Goal: Download file/media: Download file/media

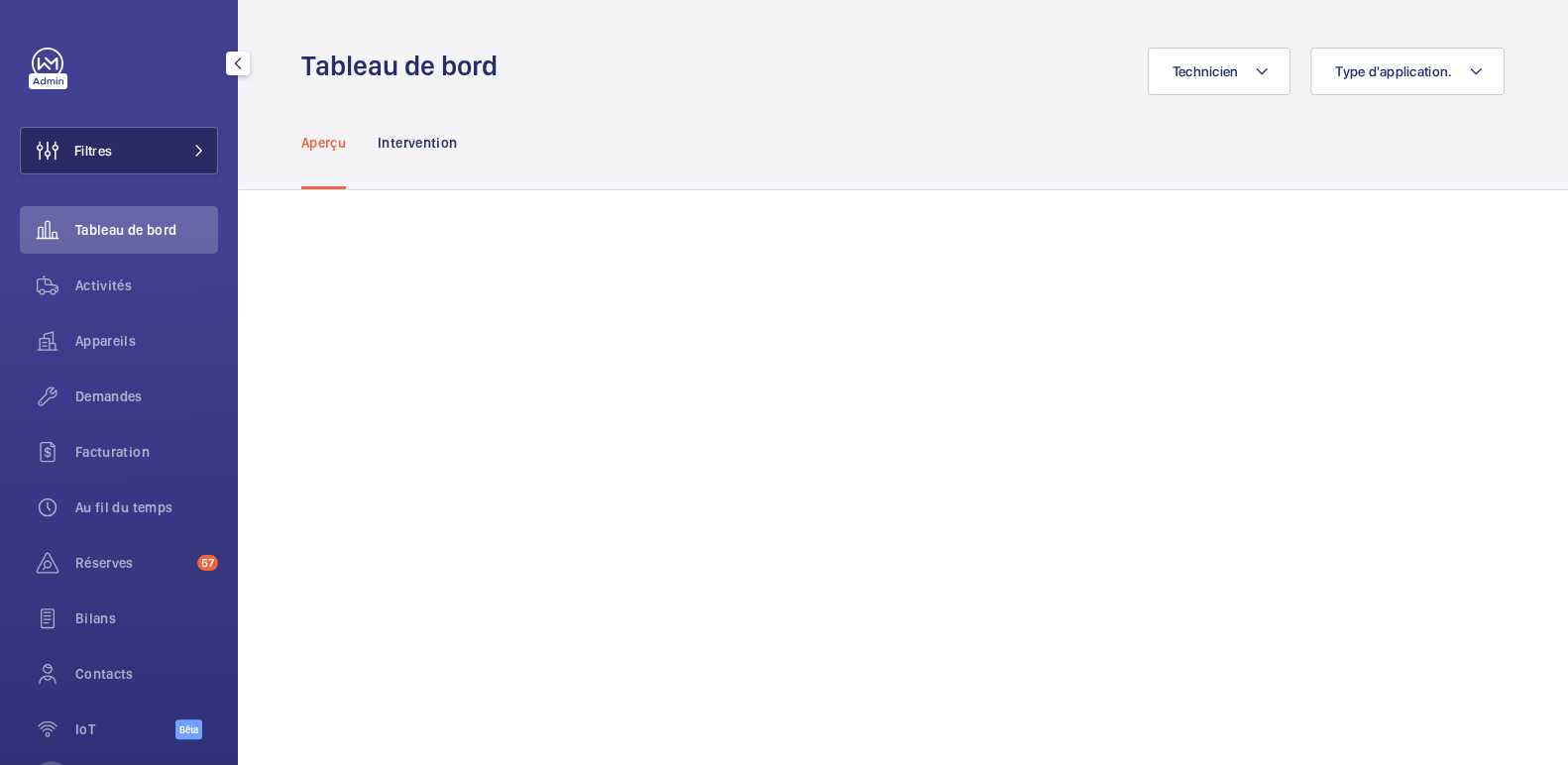
click at [202, 146] on button "Filtres" at bounding box center [119, 151] width 198 height 48
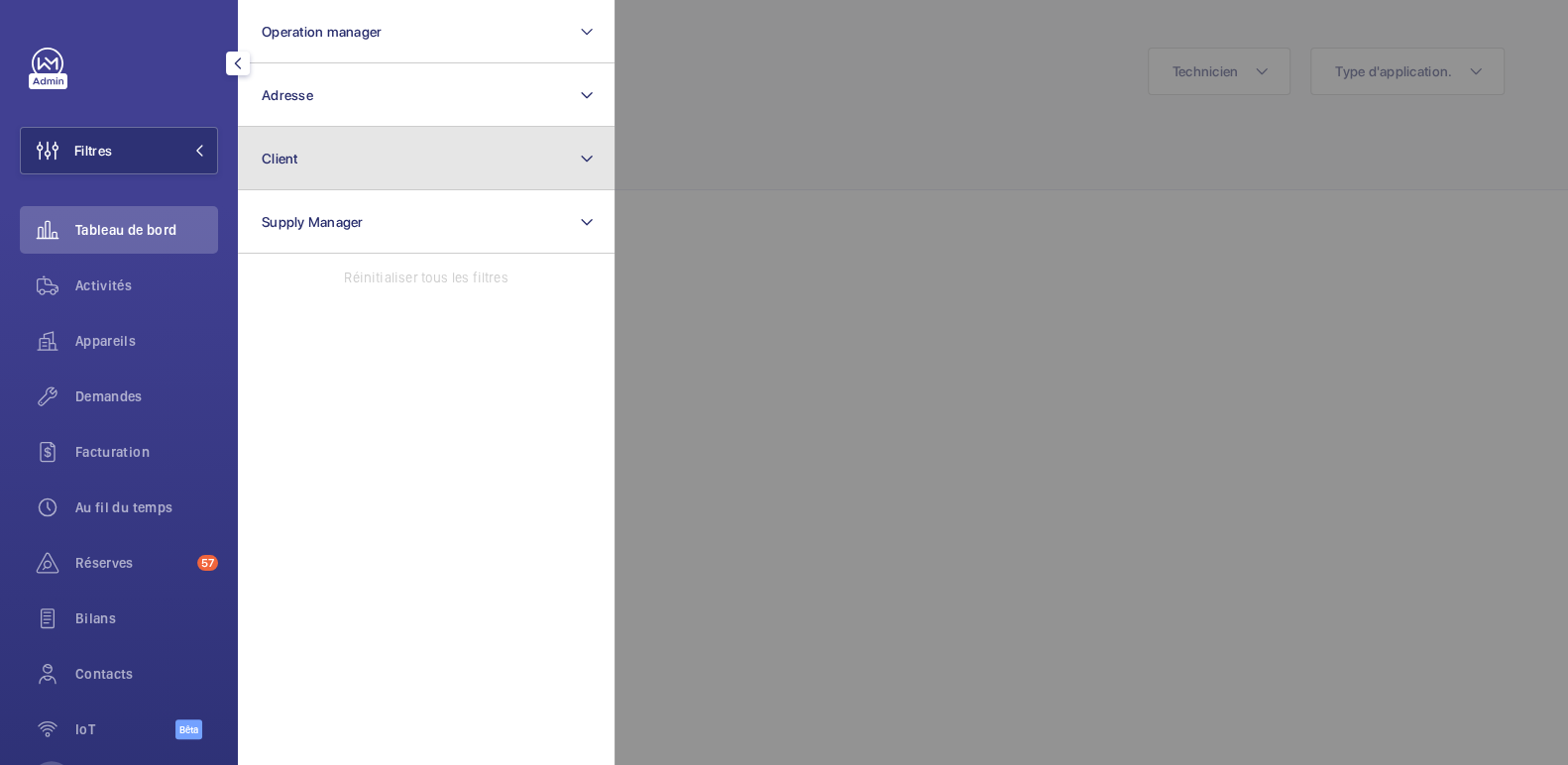
click at [396, 166] on button "Client" at bounding box center [425, 158] width 377 height 63
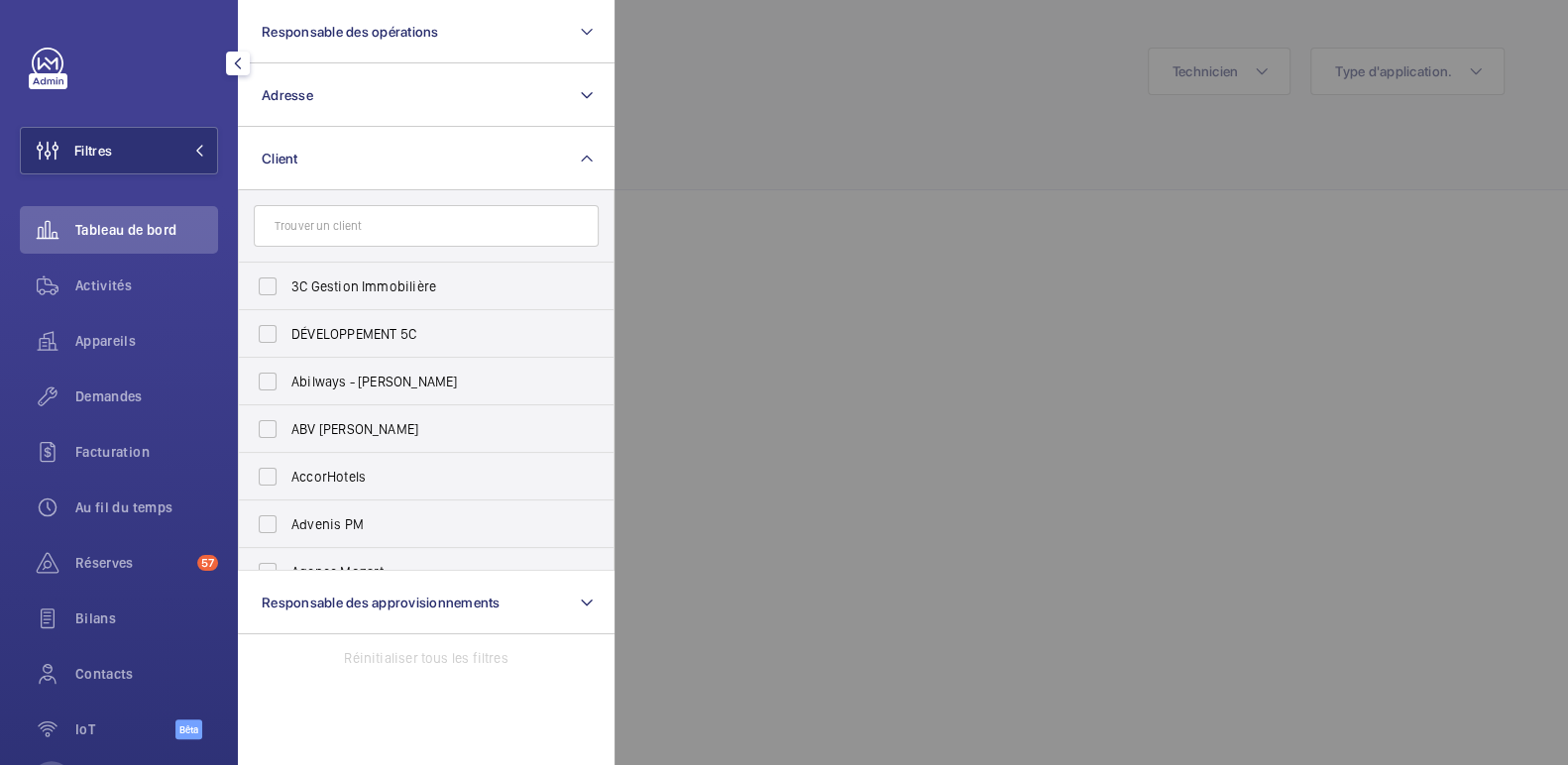
click at [411, 240] on input "text" at bounding box center [425, 226] width 345 height 42
type input "m"
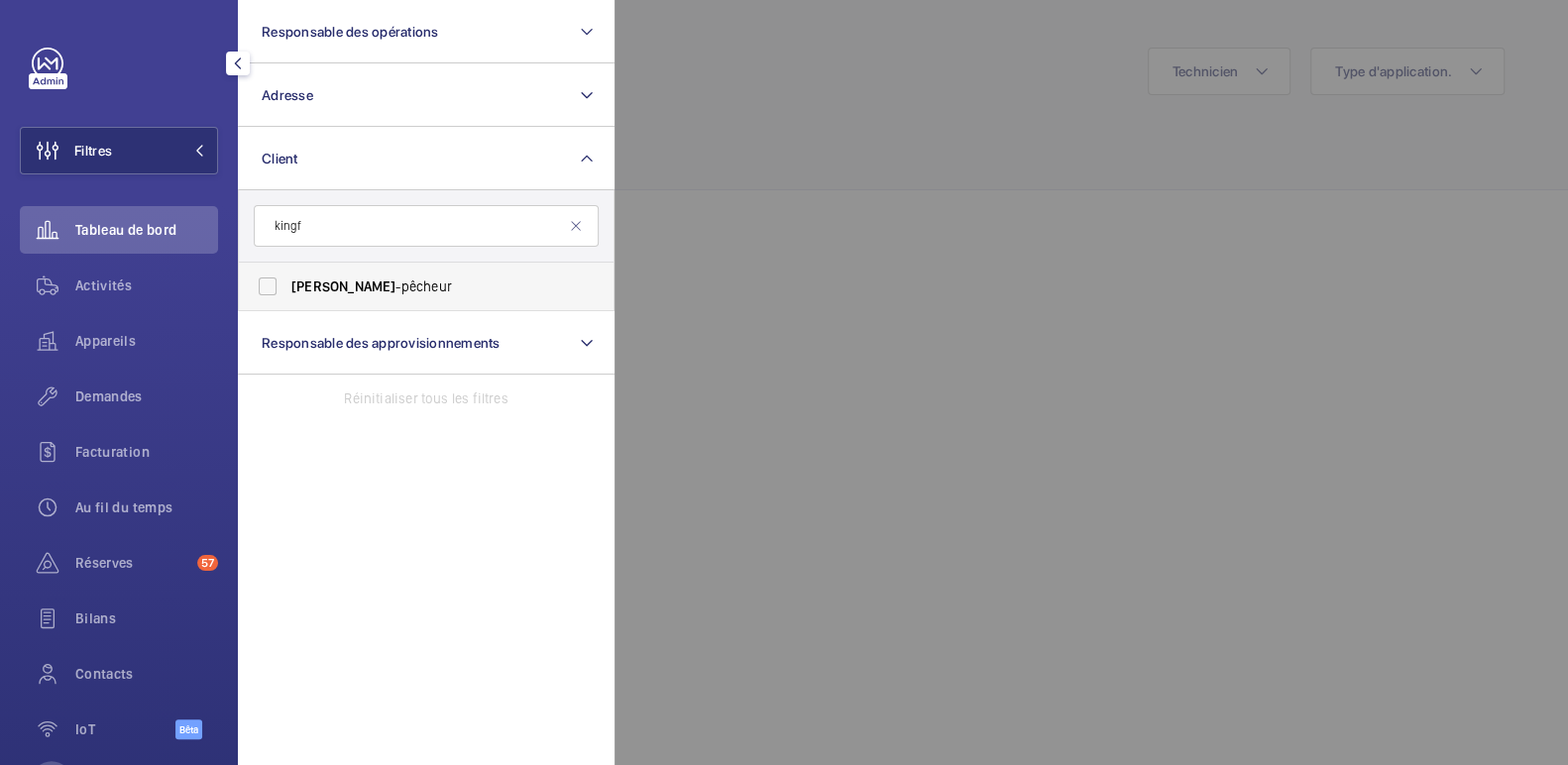
type input "kingf"
click at [269, 288] on label "[PERSON_NAME] -pêcheur" at bounding box center [410, 287] width 345 height 48
click at [269, 288] on input "[PERSON_NAME] -pêcheur" at bounding box center [268, 287] width 40 height 40
checkbox input "true"
click at [712, 188] on div at bounding box center [1398, 382] width 1568 height 765
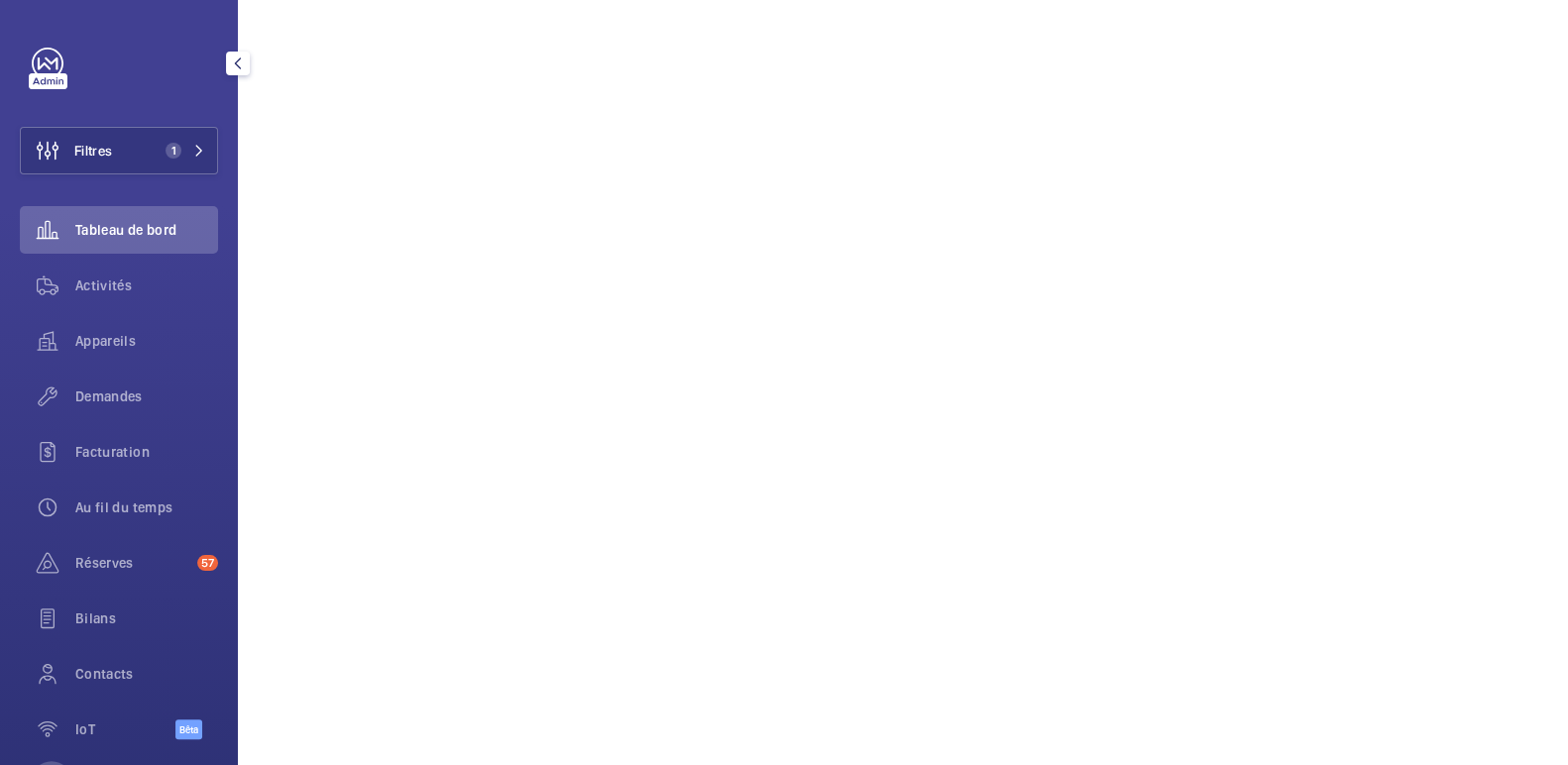
scroll to position [1005, 0]
click at [131, 271] on div "Activités" at bounding box center [119, 286] width 198 height 48
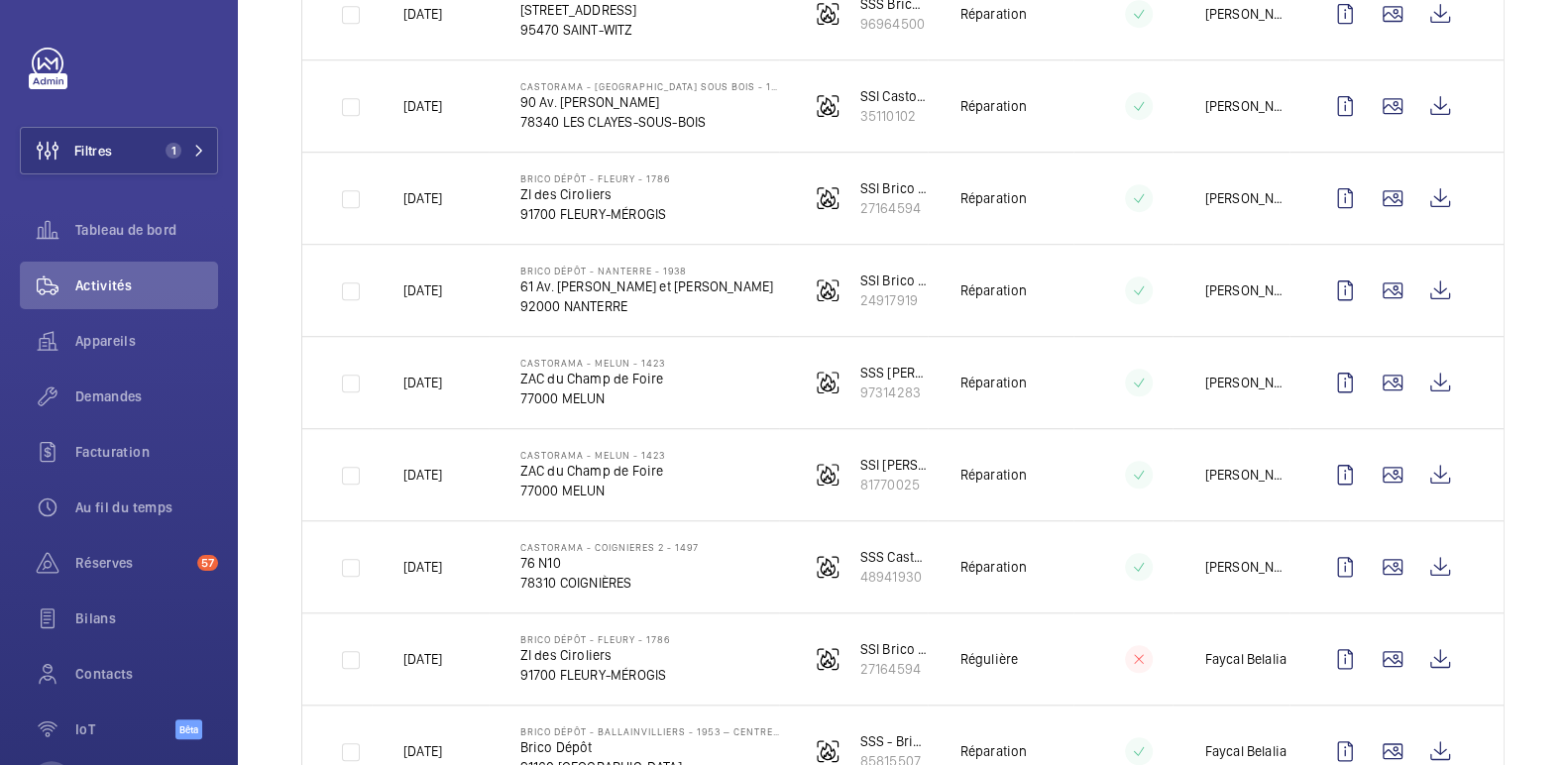
scroll to position [759, 0]
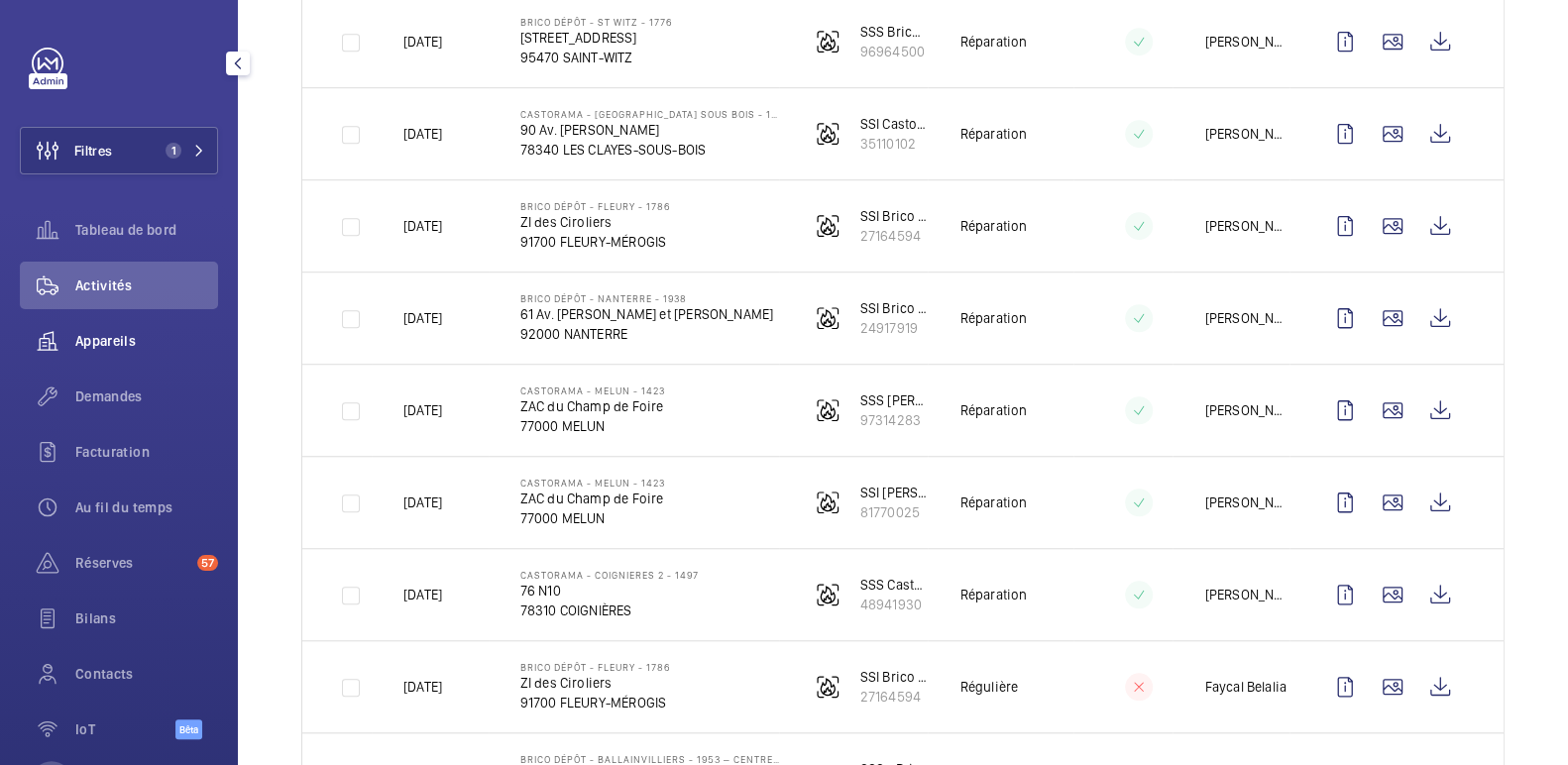
click at [144, 356] on div "Appareils" at bounding box center [119, 341] width 198 height 48
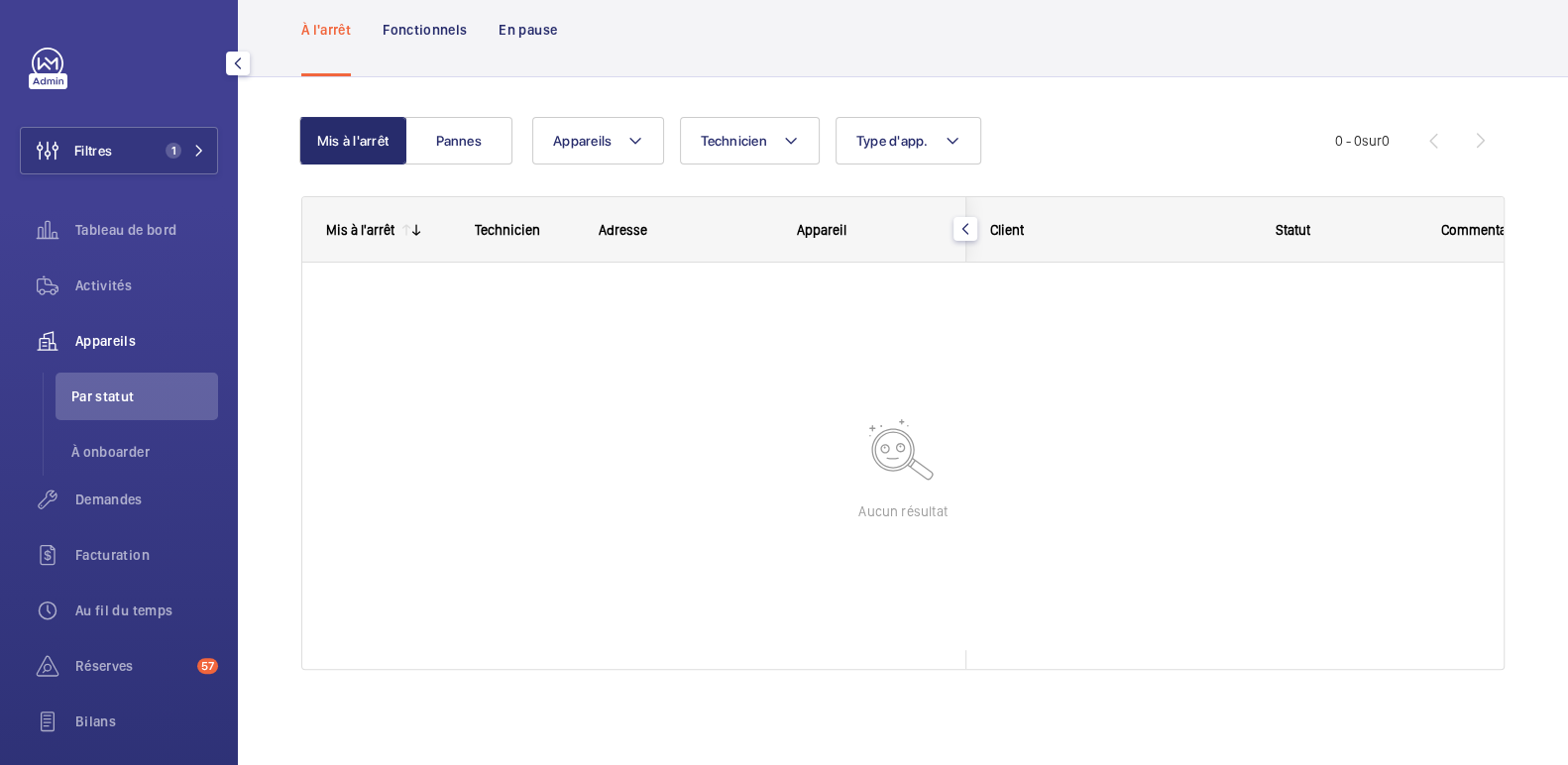
scroll to position [101, 0]
click at [121, 510] on div "Demandes" at bounding box center [119, 499] width 198 height 48
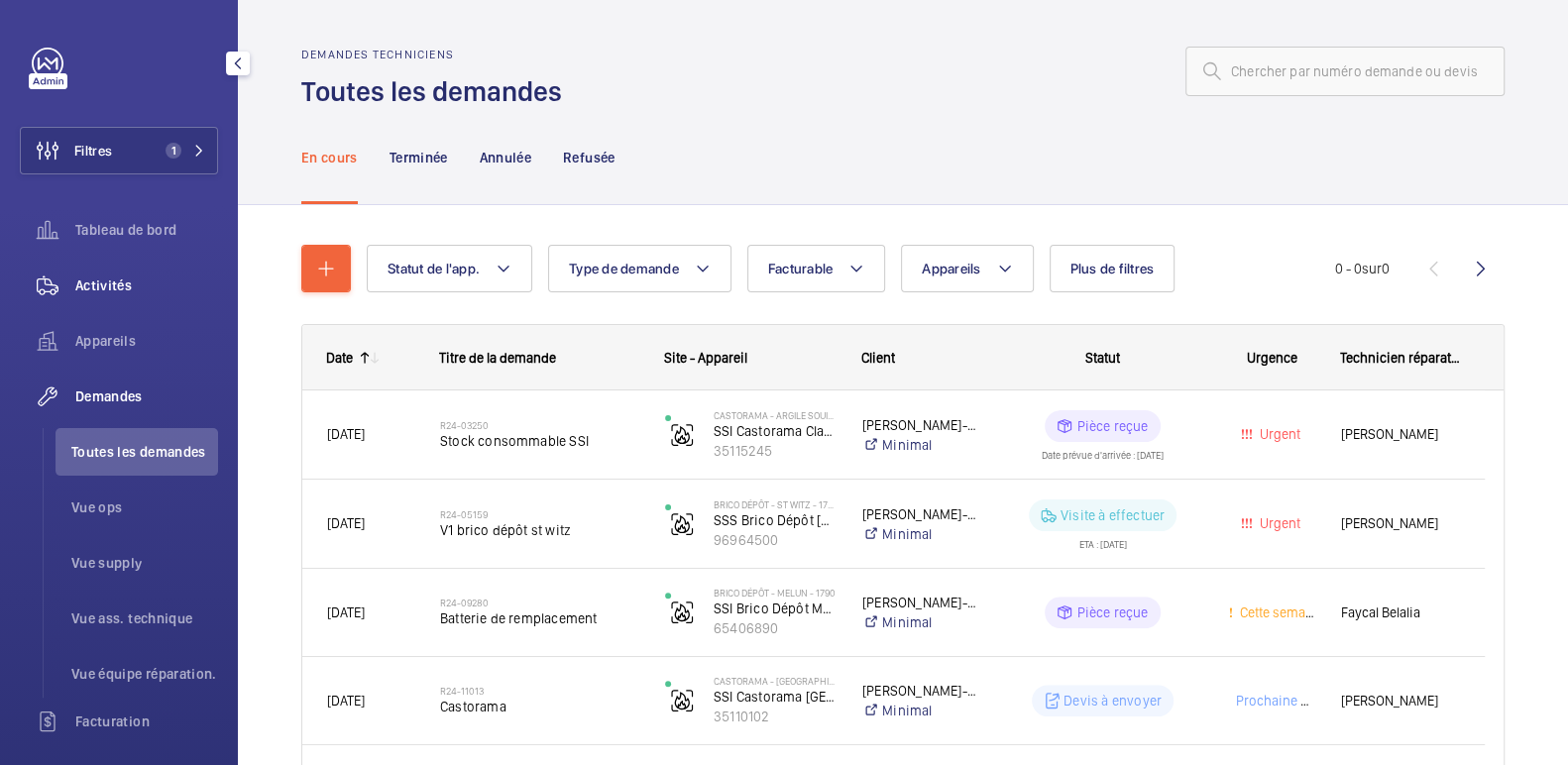
click at [124, 285] on font "Activités" at bounding box center [103, 286] width 57 height 16
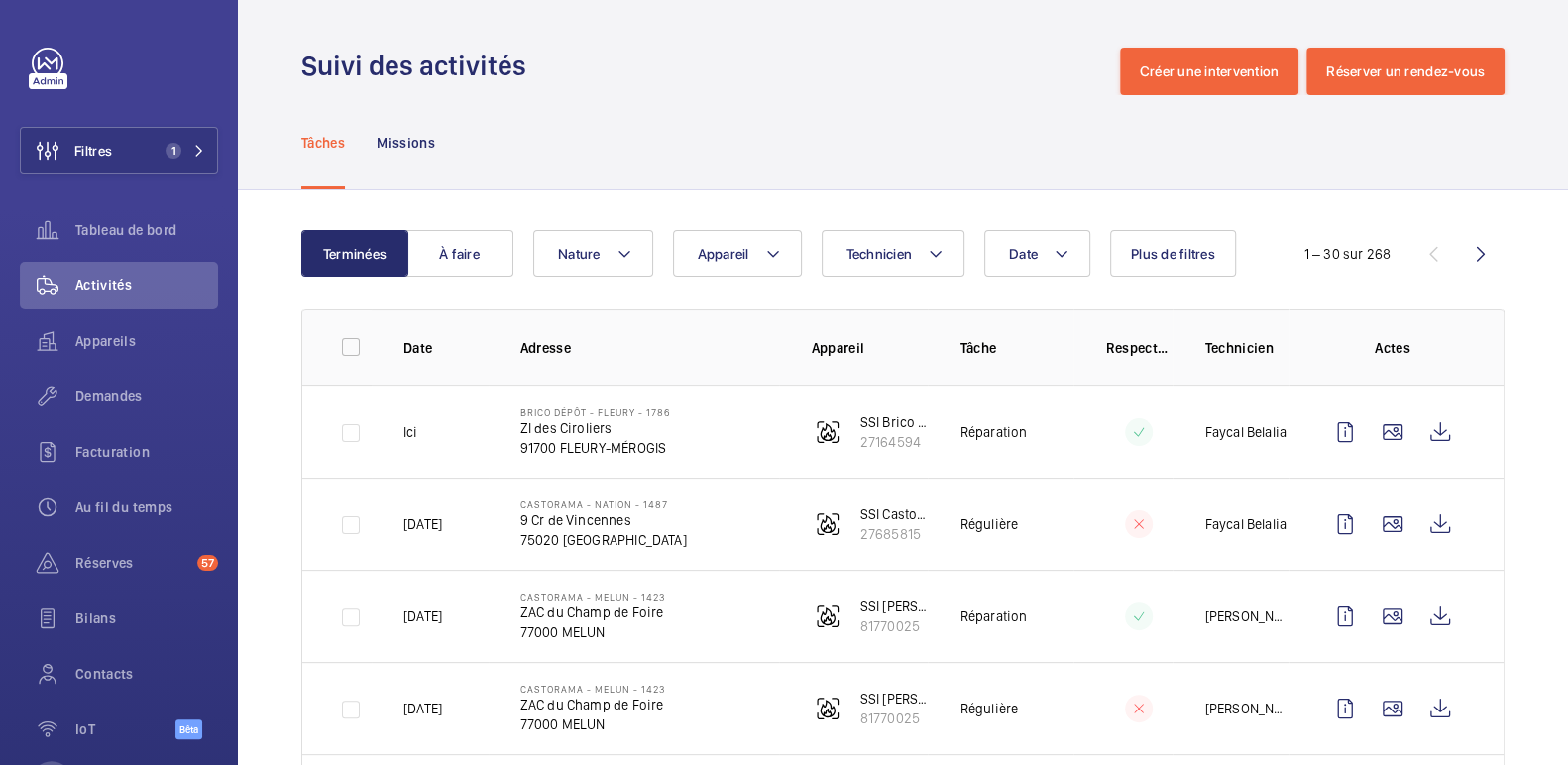
click at [373, 145] on nav "Tâches Missions" at bounding box center [369, 142] width 134 height 94
click at [401, 153] on div "Missions" at bounding box center [405, 142] width 59 height 94
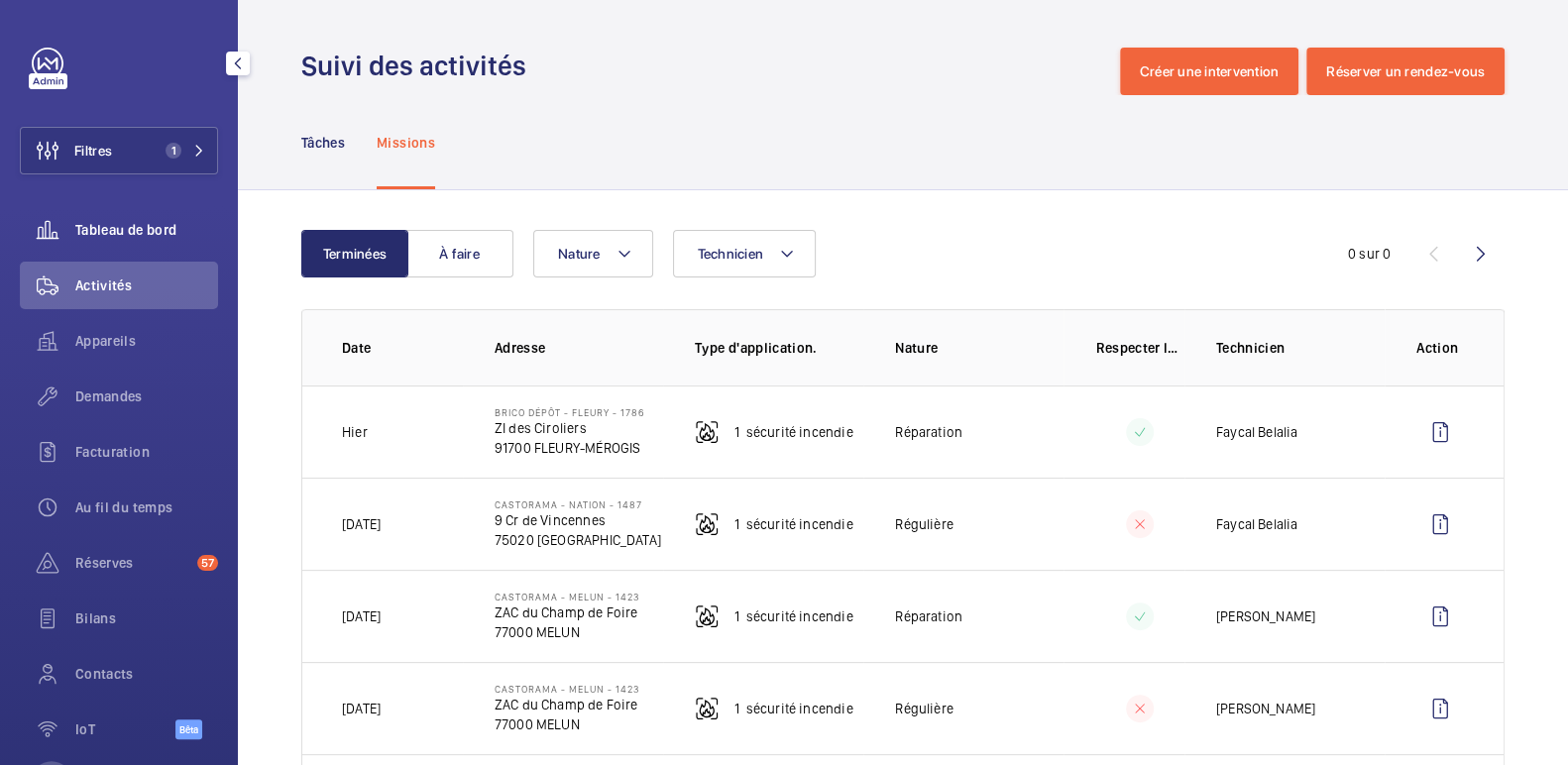
click at [87, 226] on font "Tableau de bord" at bounding box center [125, 230] width 101 height 16
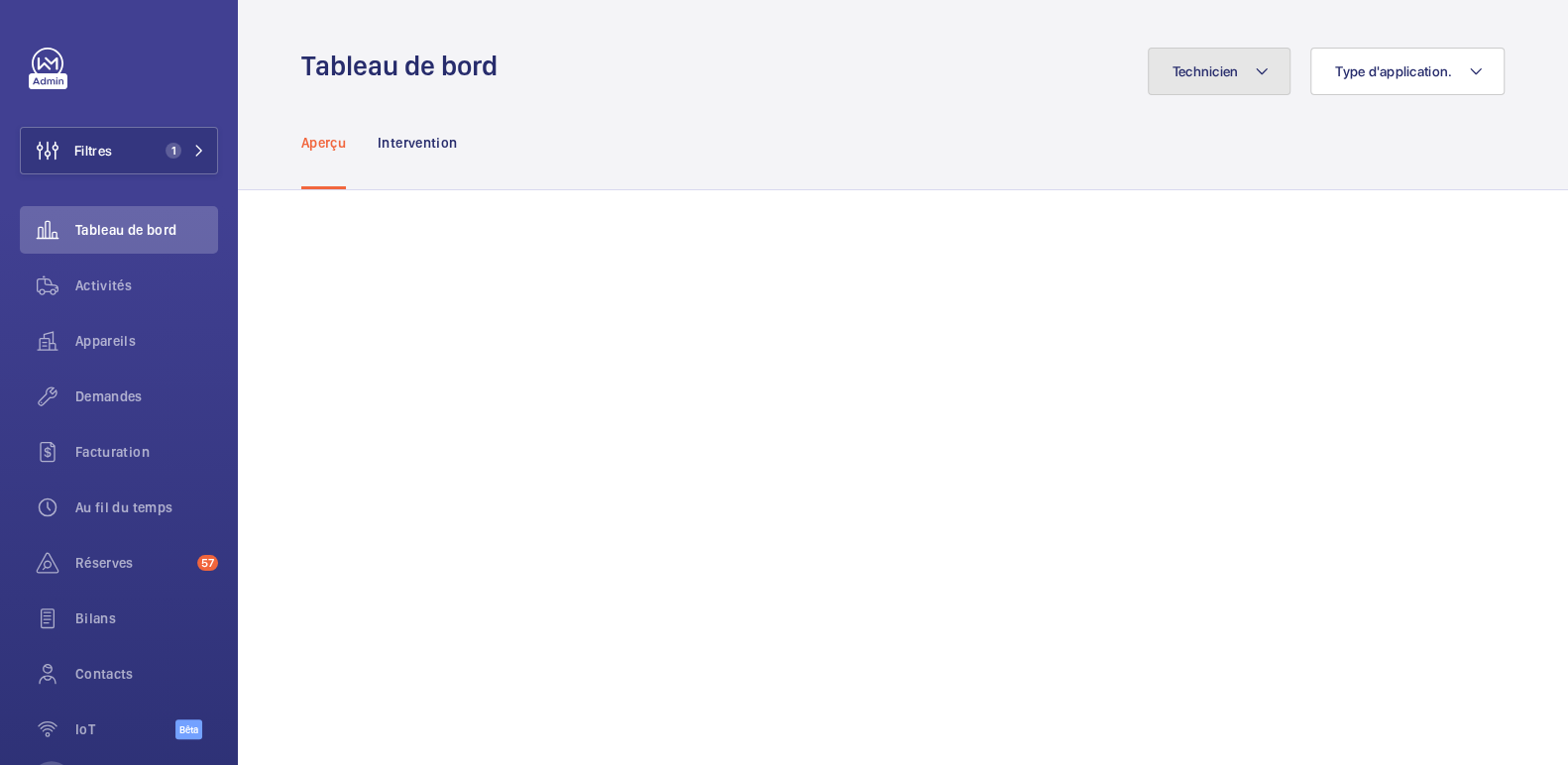
click at [1259, 71] on button "Technicien" at bounding box center [1219, 72] width 144 height 48
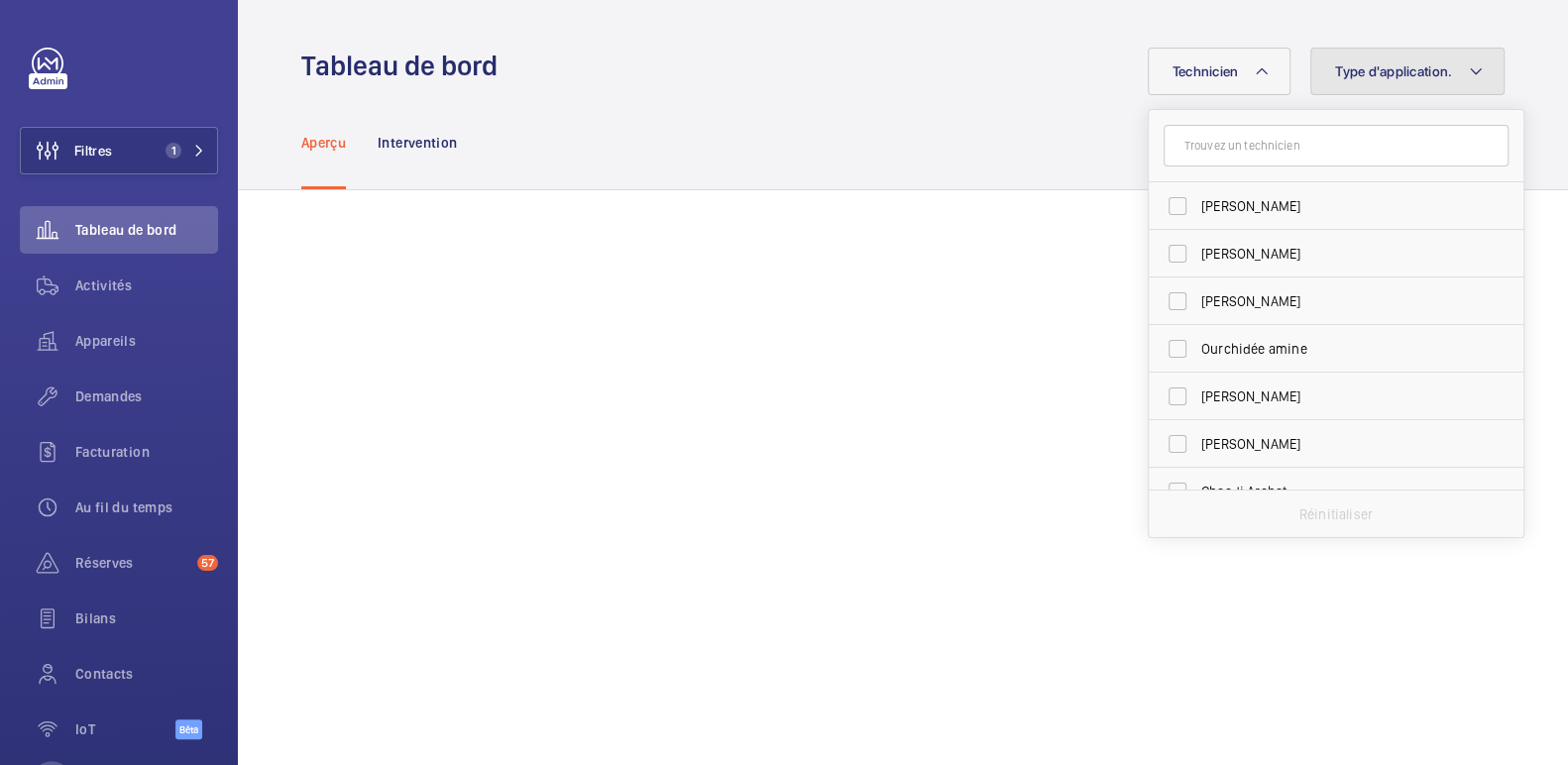
click at [1422, 65] on font "Type d'application." at bounding box center [1392, 71] width 117 height 16
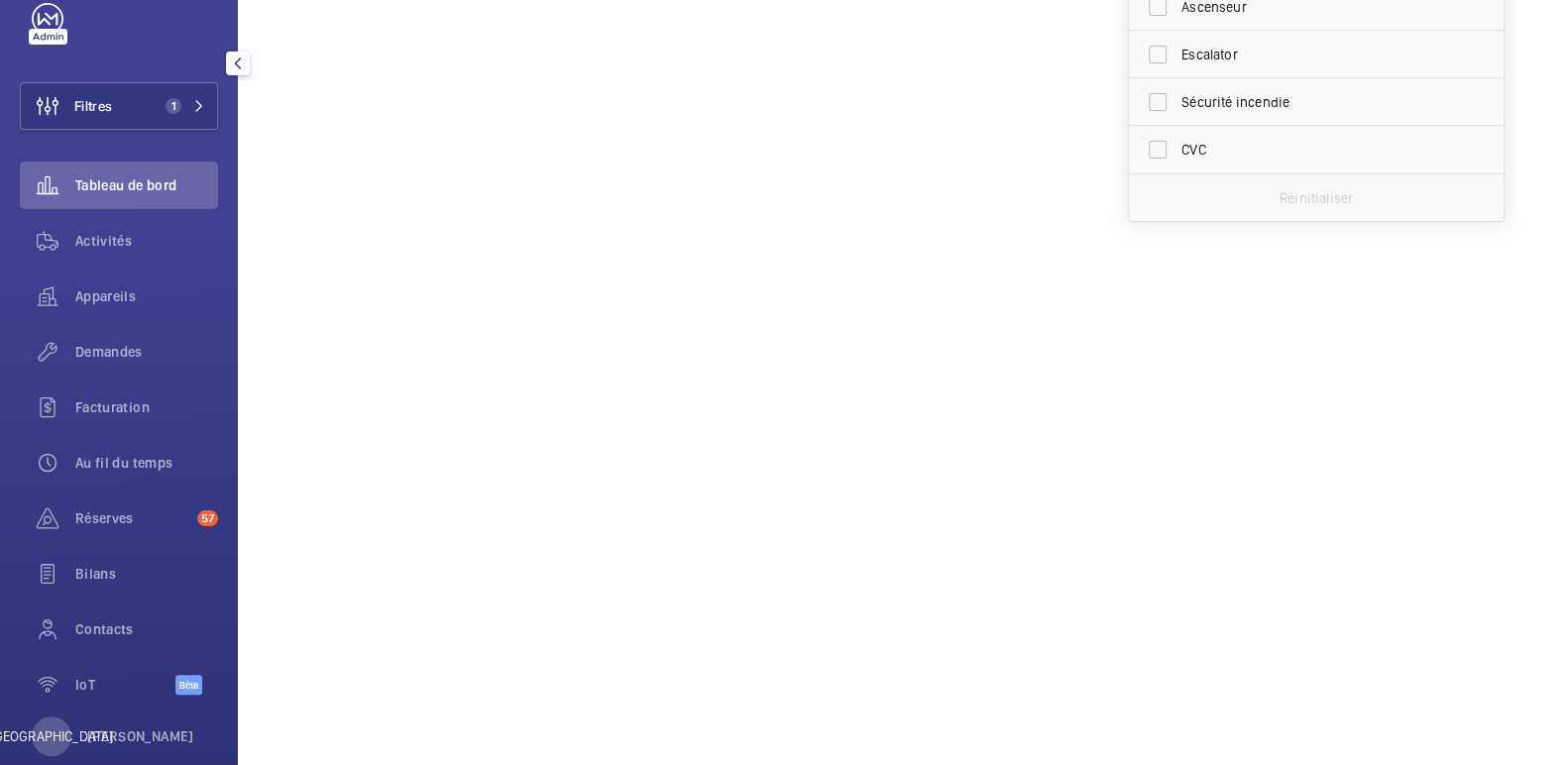
scroll to position [82, 0]
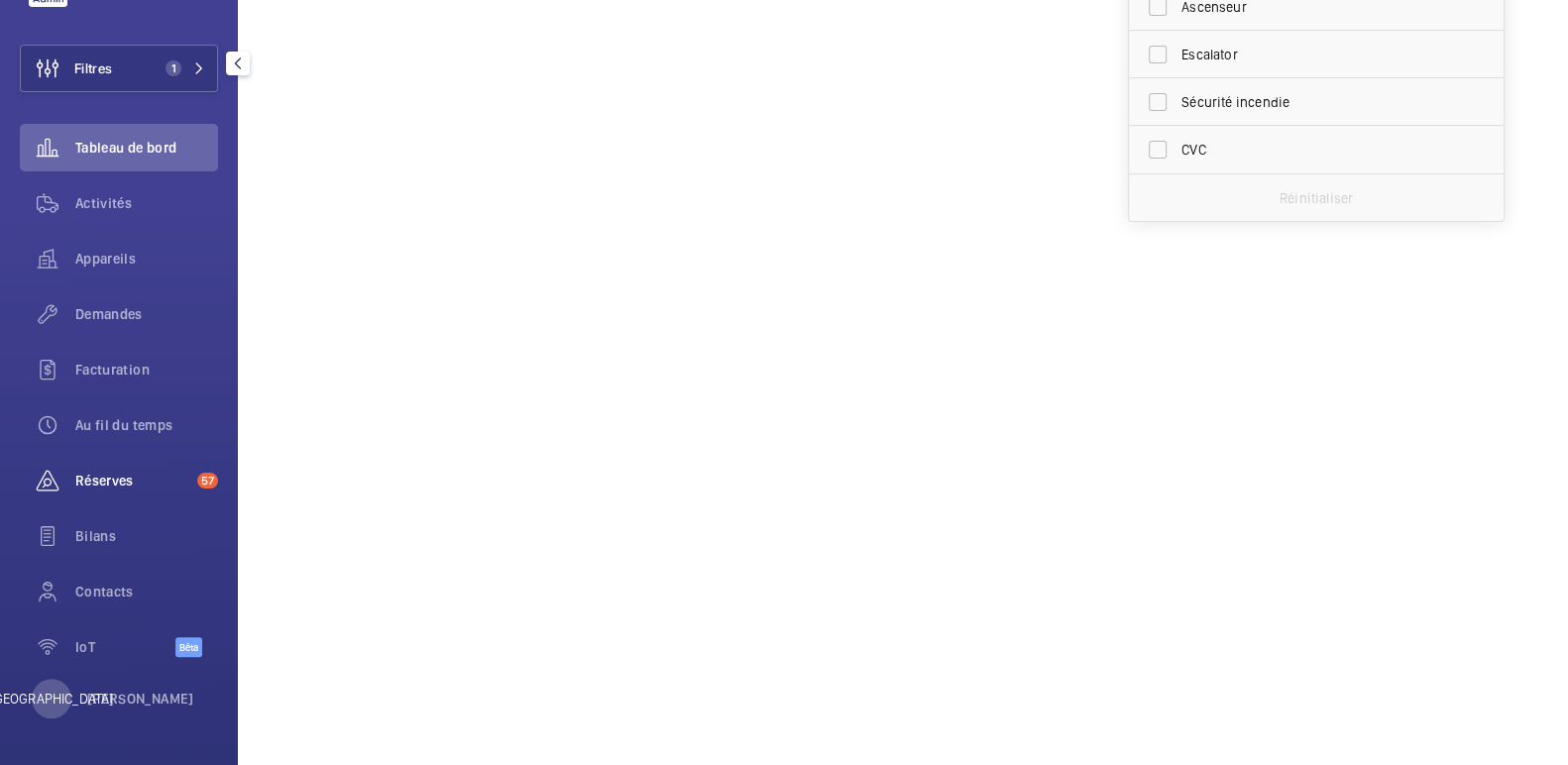
click at [110, 474] on font "Réserves" at bounding box center [104, 480] width 59 height 16
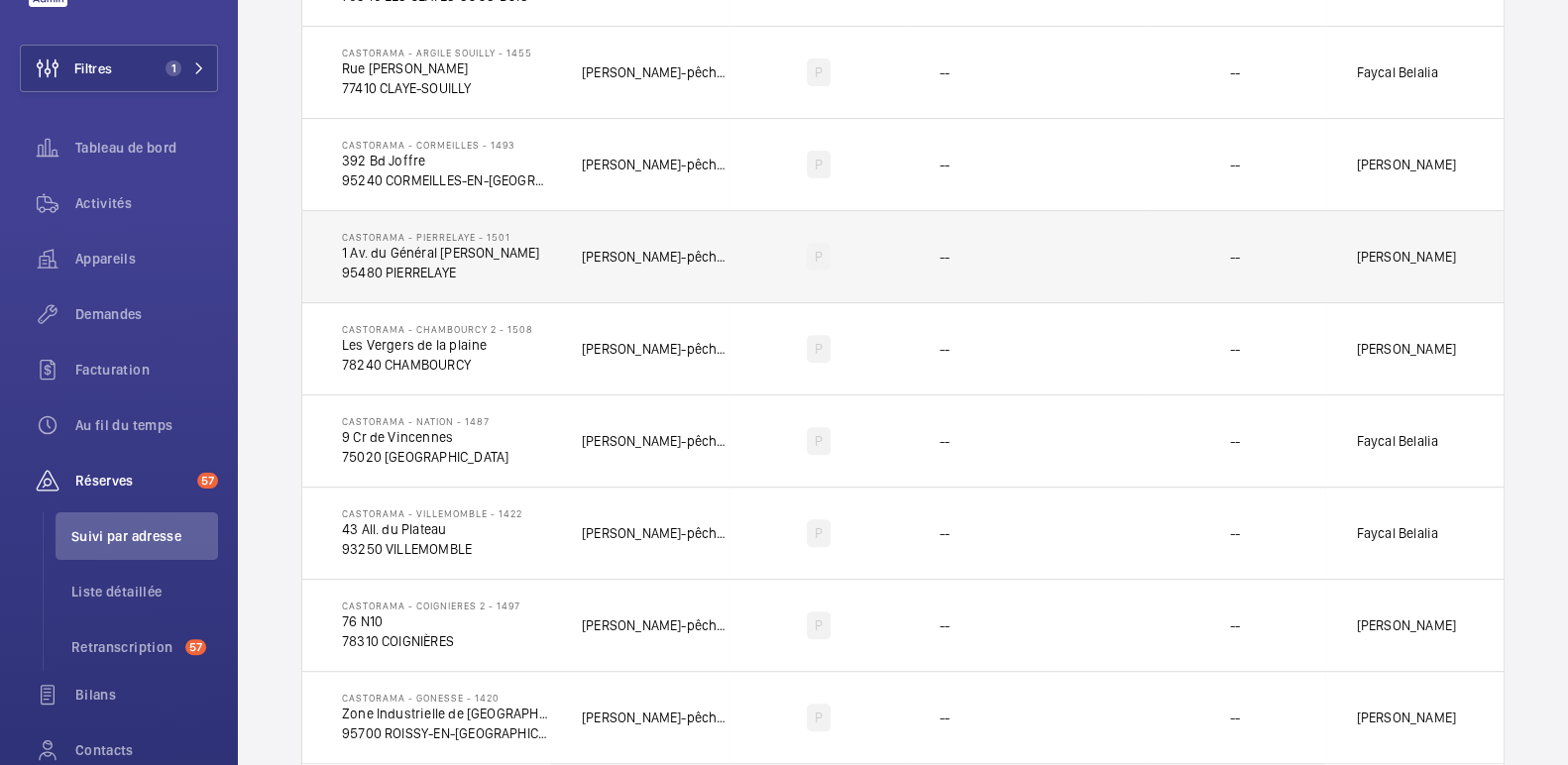
scroll to position [372, 0]
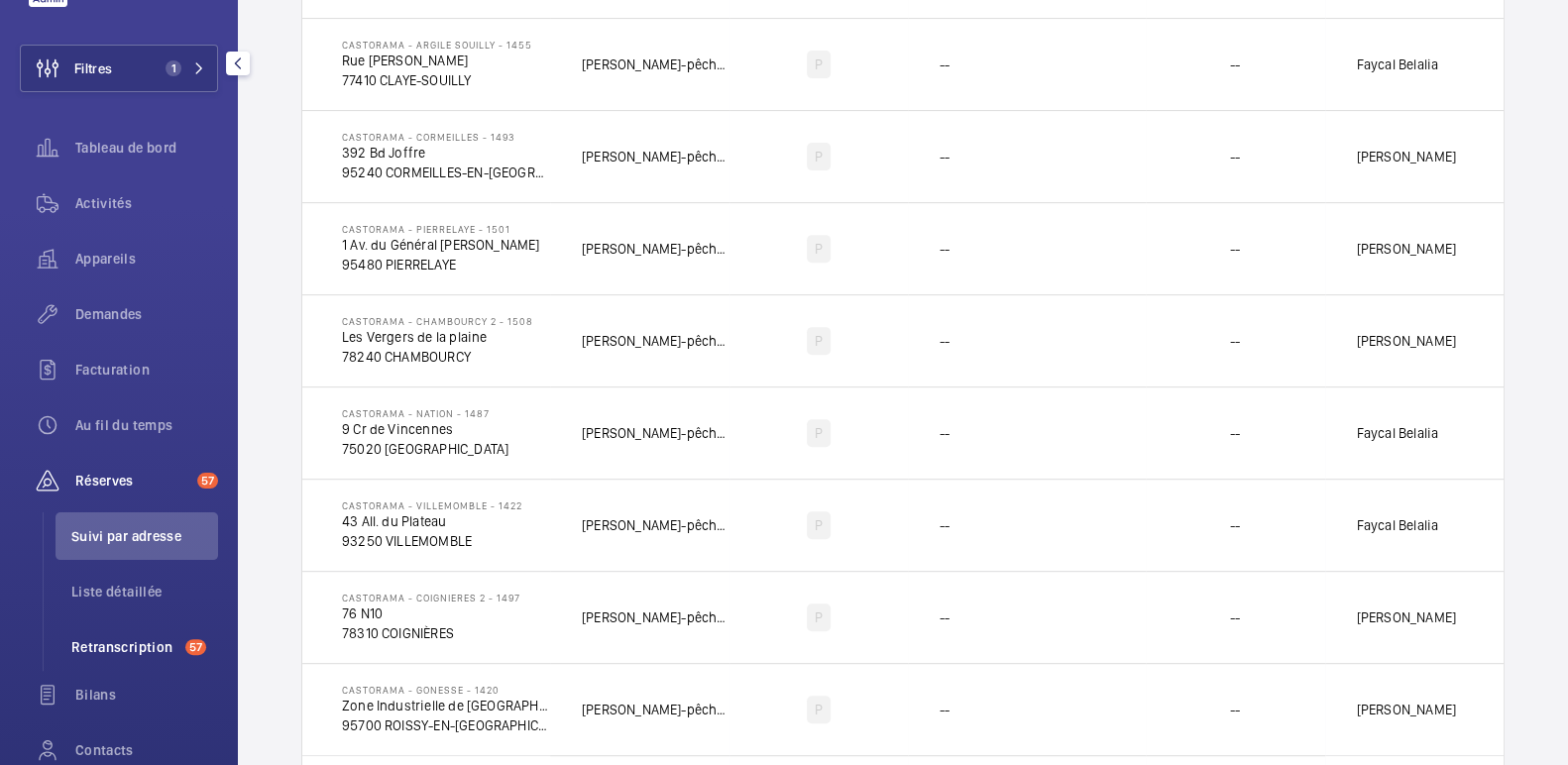
click at [143, 630] on li "Retranscription 57" at bounding box center [137, 647] width 163 height 48
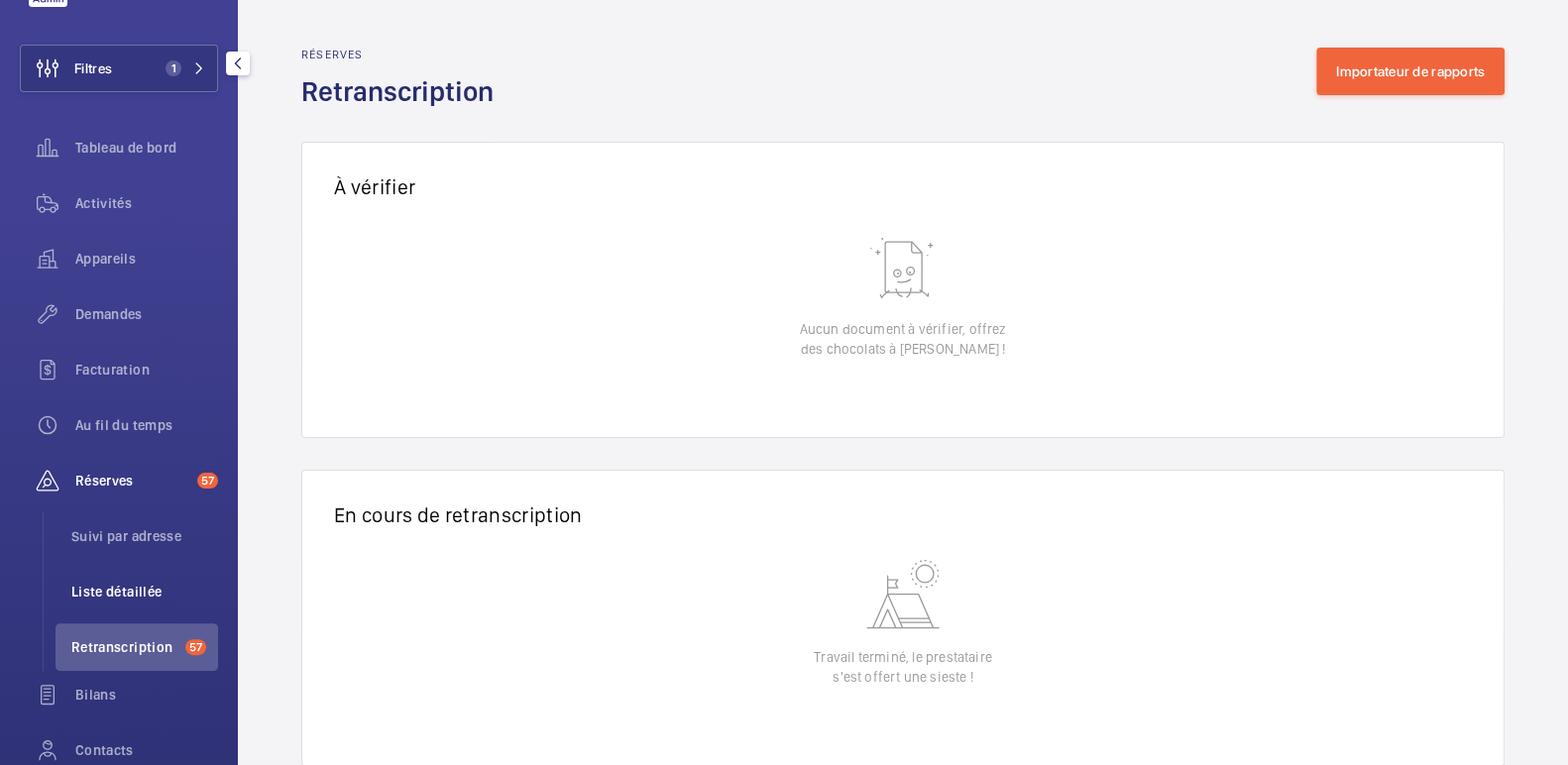
click at [179, 577] on li "Liste détaillée" at bounding box center [137, 592] width 163 height 48
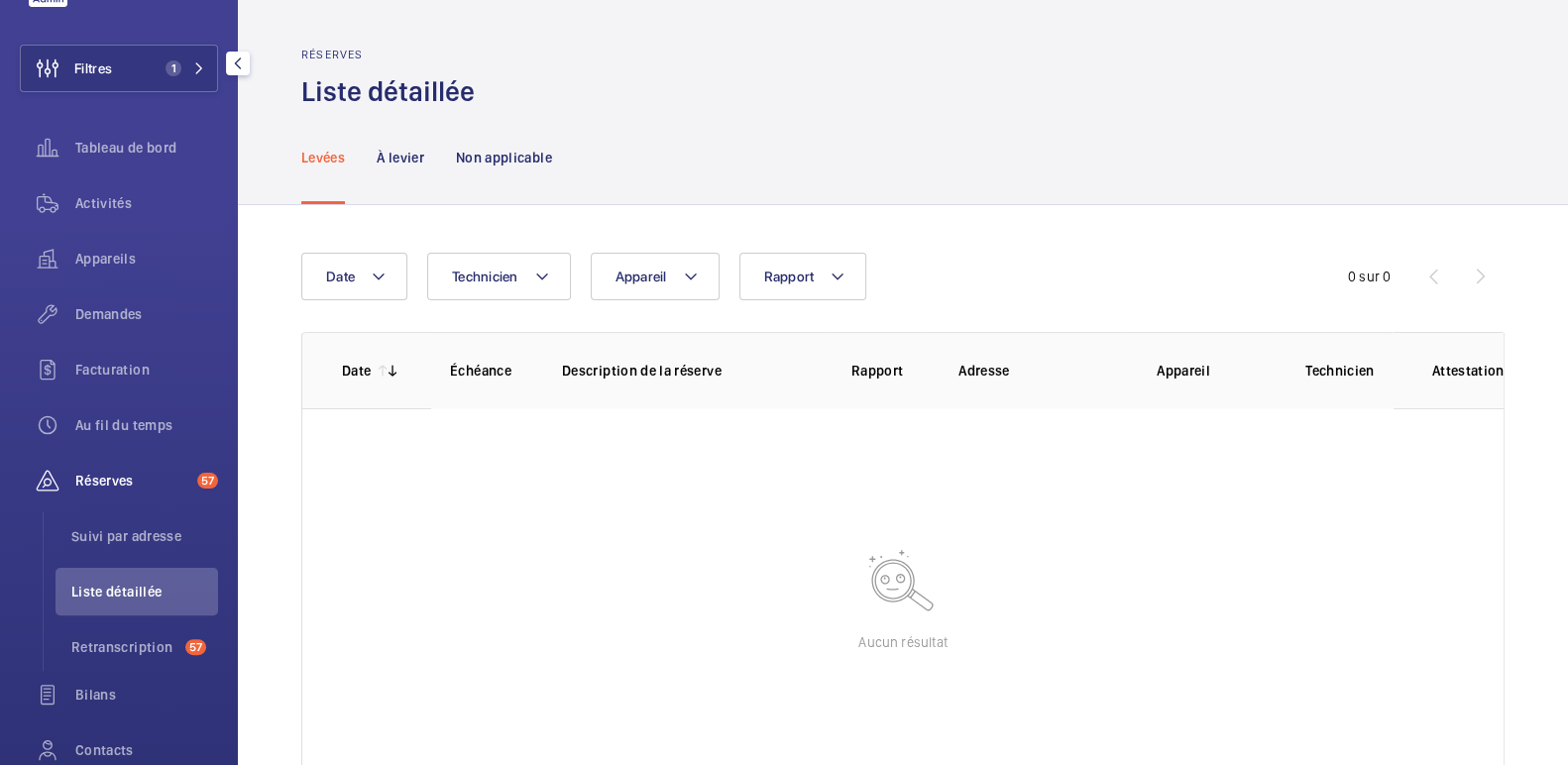
click at [148, 457] on div "Réserves 57" at bounding box center [119, 480] width 198 height 48
click at [128, 637] on span "Retranscription" at bounding box center [124, 647] width 106 height 20
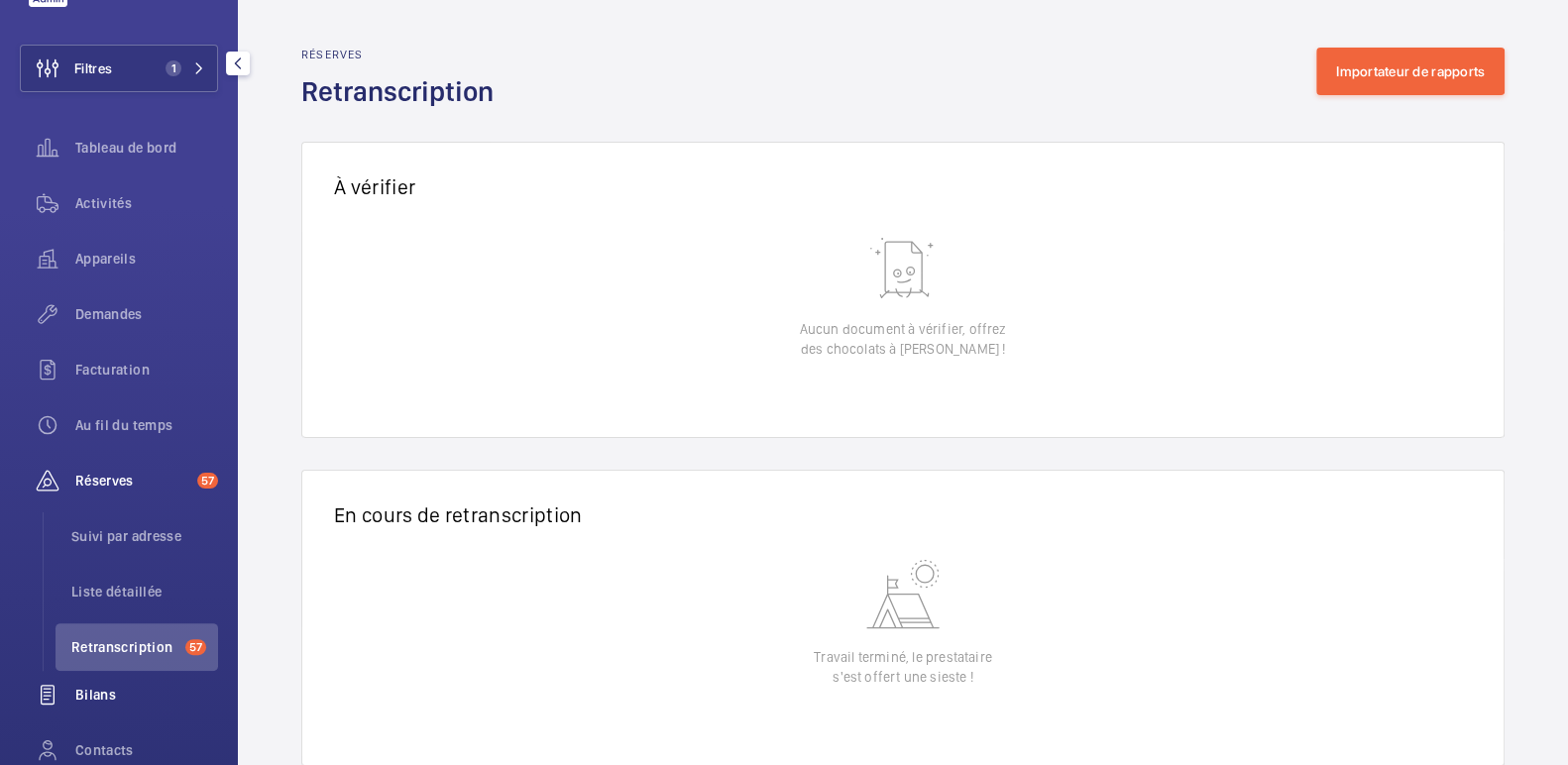
click at [84, 705] on div "Bilans" at bounding box center [119, 695] width 198 height 48
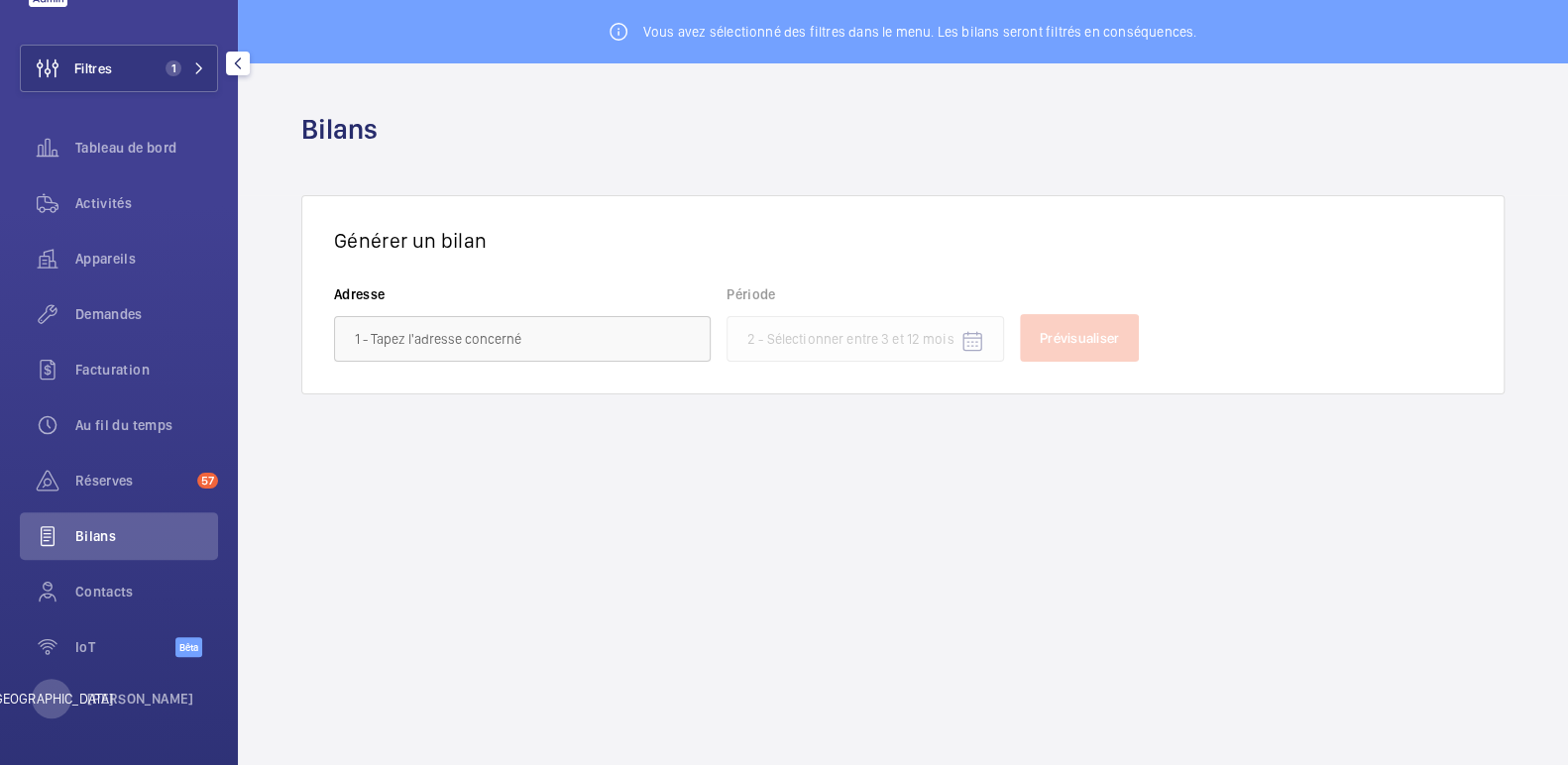
click at [97, 534] on font "Bilans" at bounding box center [95, 536] width 41 height 16
click at [98, 267] on span "Appareils" at bounding box center [146, 259] width 143 height 20
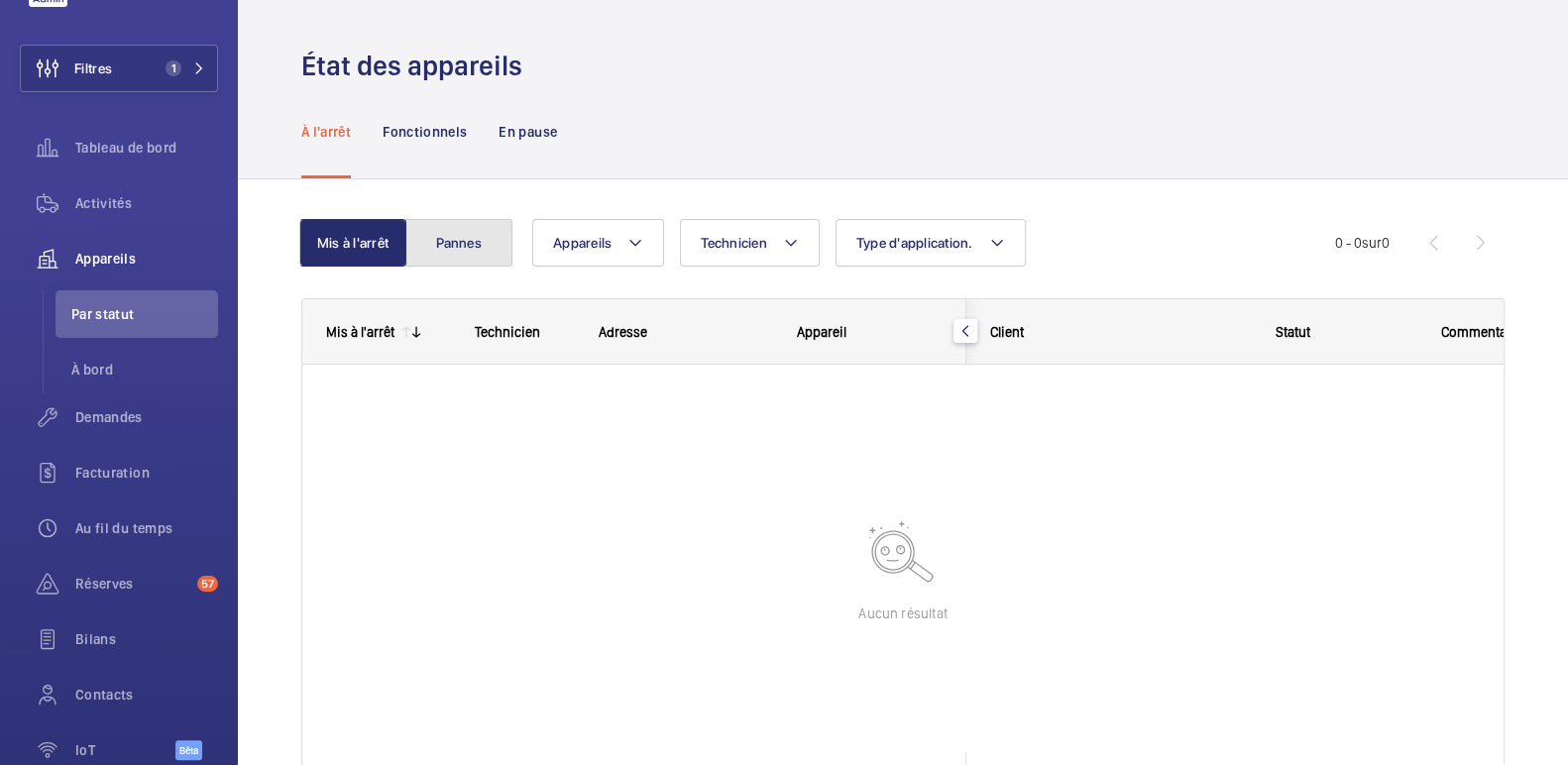
click at [471, 250] on font "Pannes" at bounding box center [459, 243] width 46 height 16
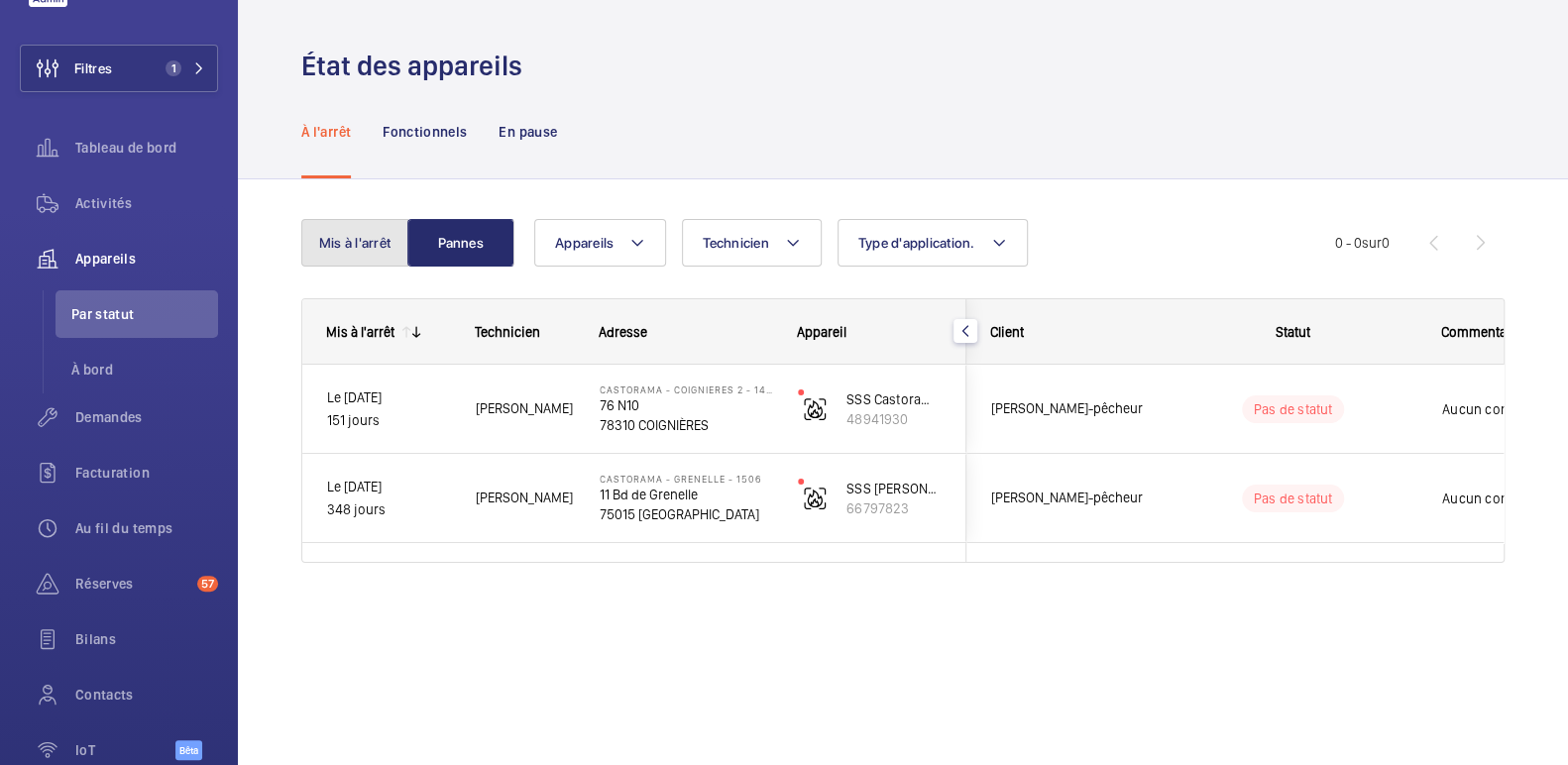
click at [392, 237] on button "Mis à l'arrêt" at bounding box center [355, 243] width 107 height 48
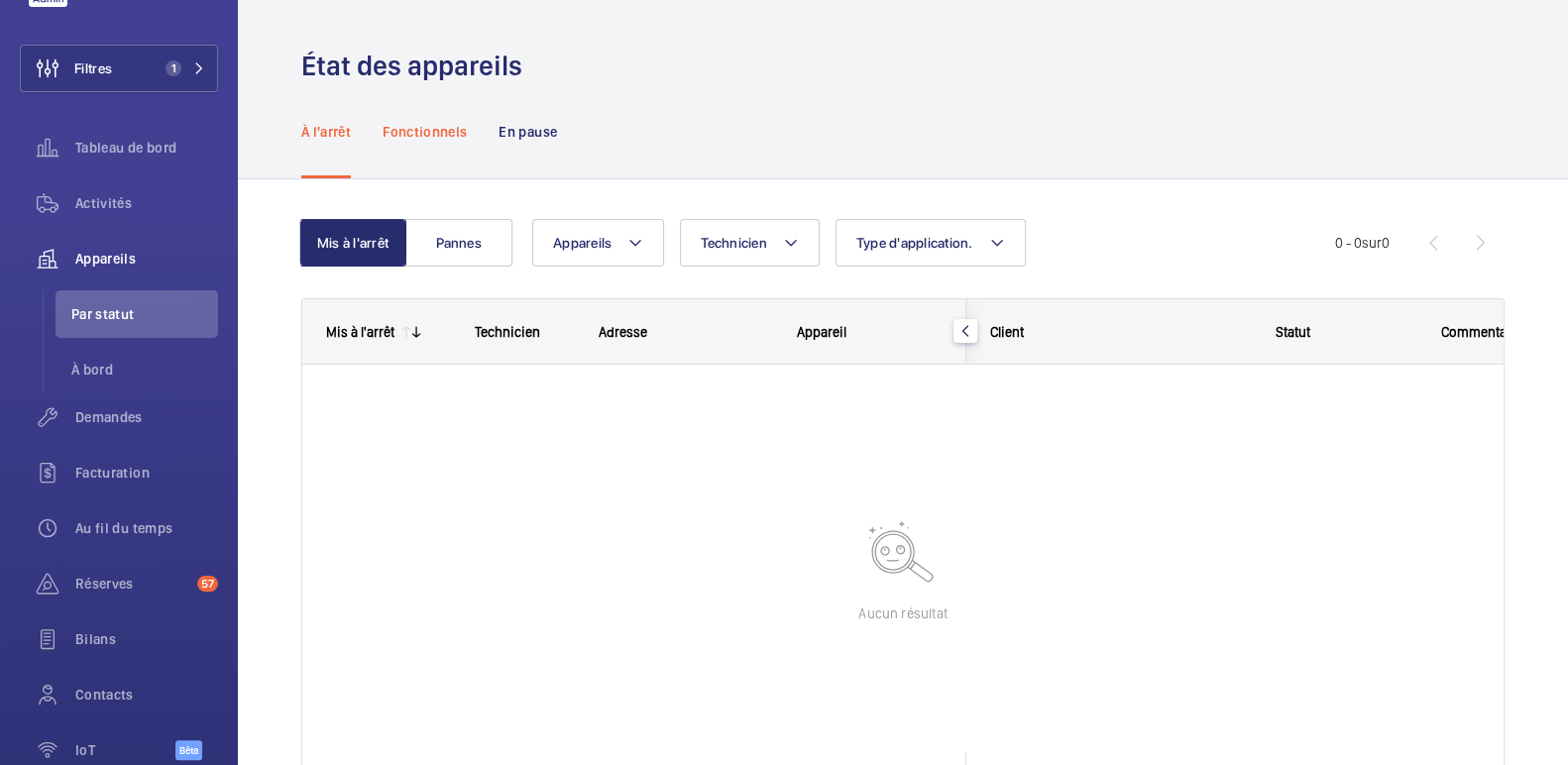
click at [406, 131] on font "Fonctionnels" at bounding box center [424, 132] width 84 height 16
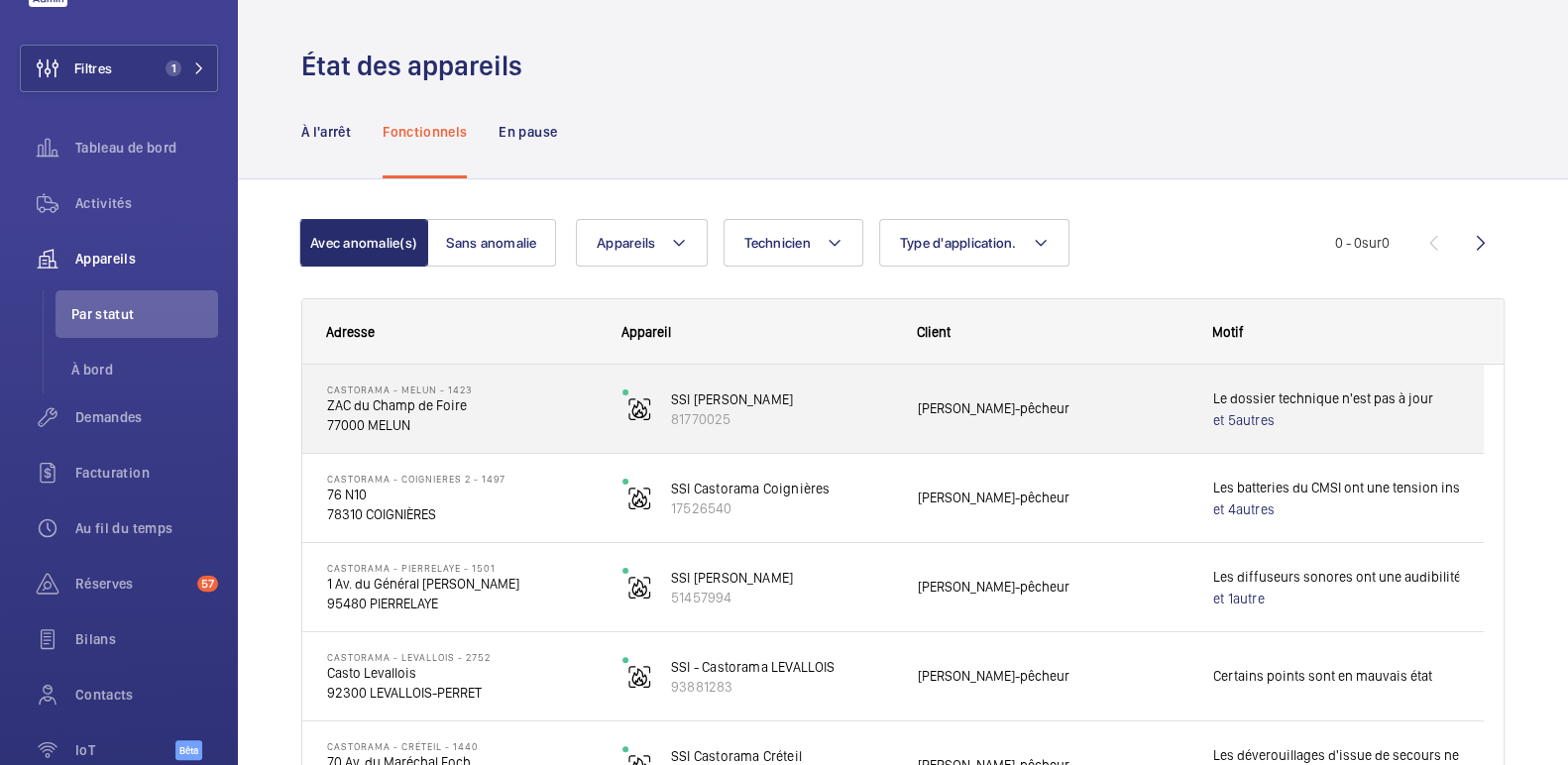
click at [468, 407] on p "ZAC du Champ de Foire" at bounding box center [461, 405] width 270 height 20
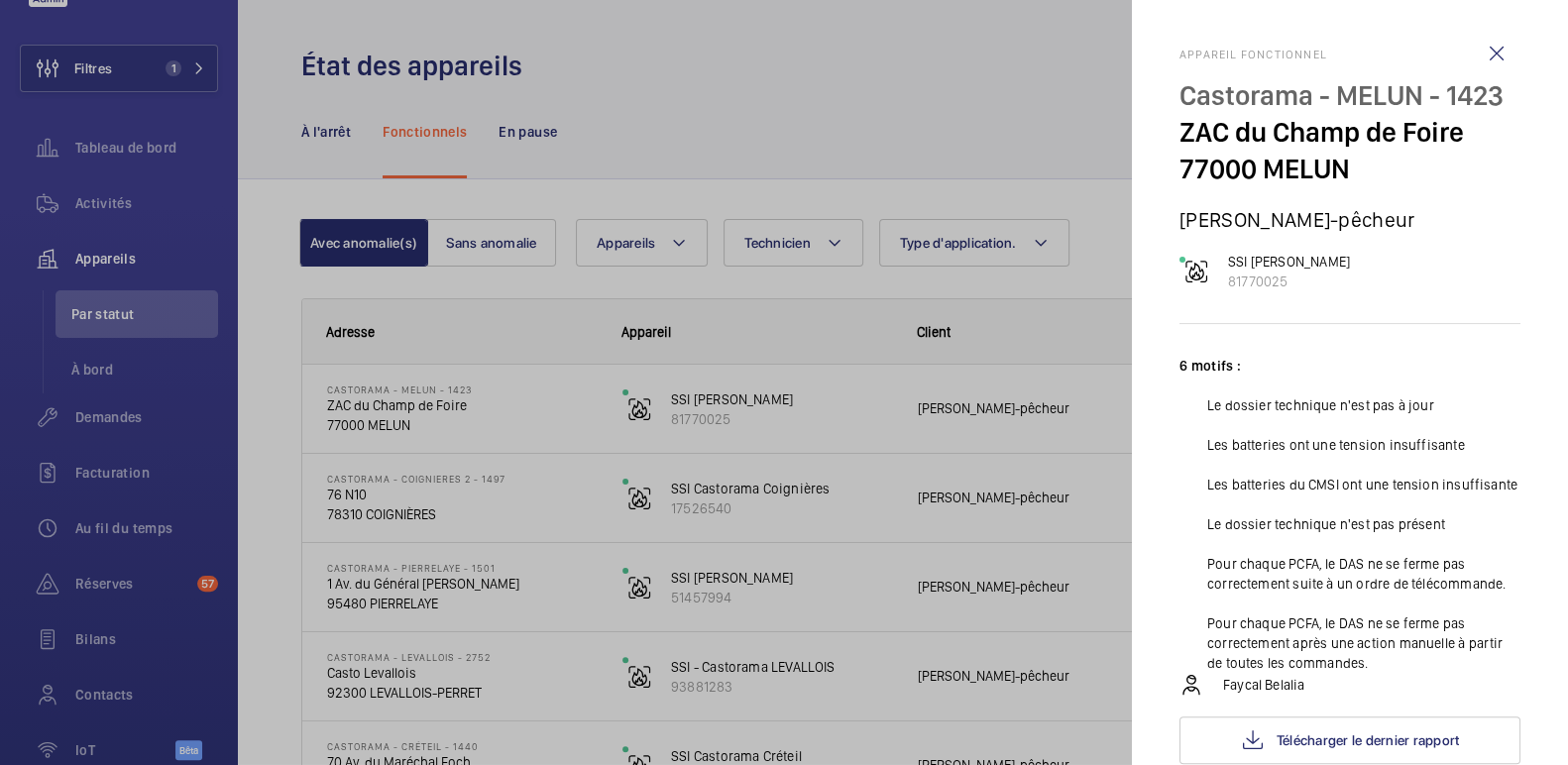
click at [478, 403] on div at bounding box center [784, 382] width 1568 height 765
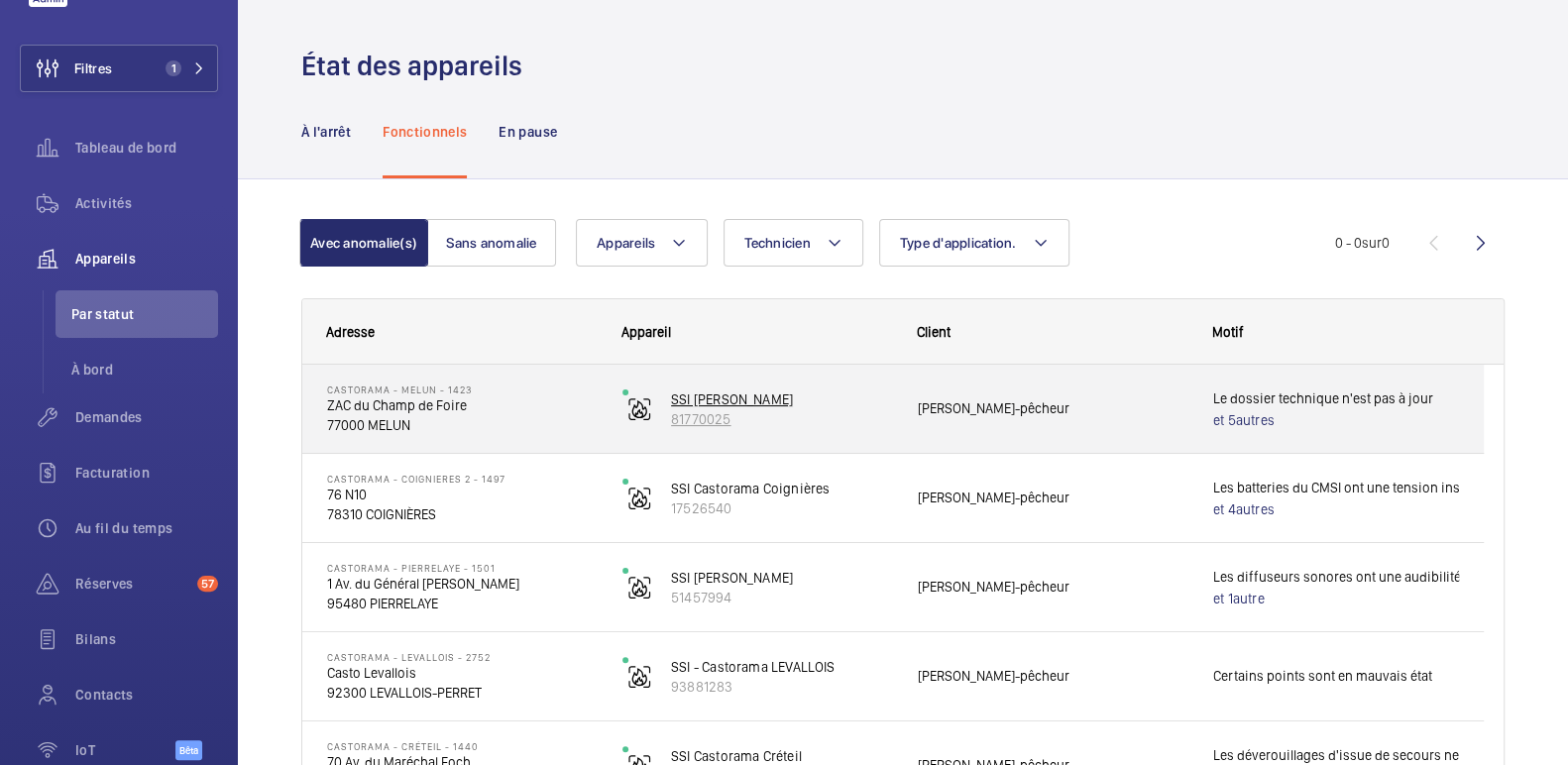
click at [739, 393] on font "SSI [PERSON_NAME]" at bounding box center [732, 399] width 122 height 16
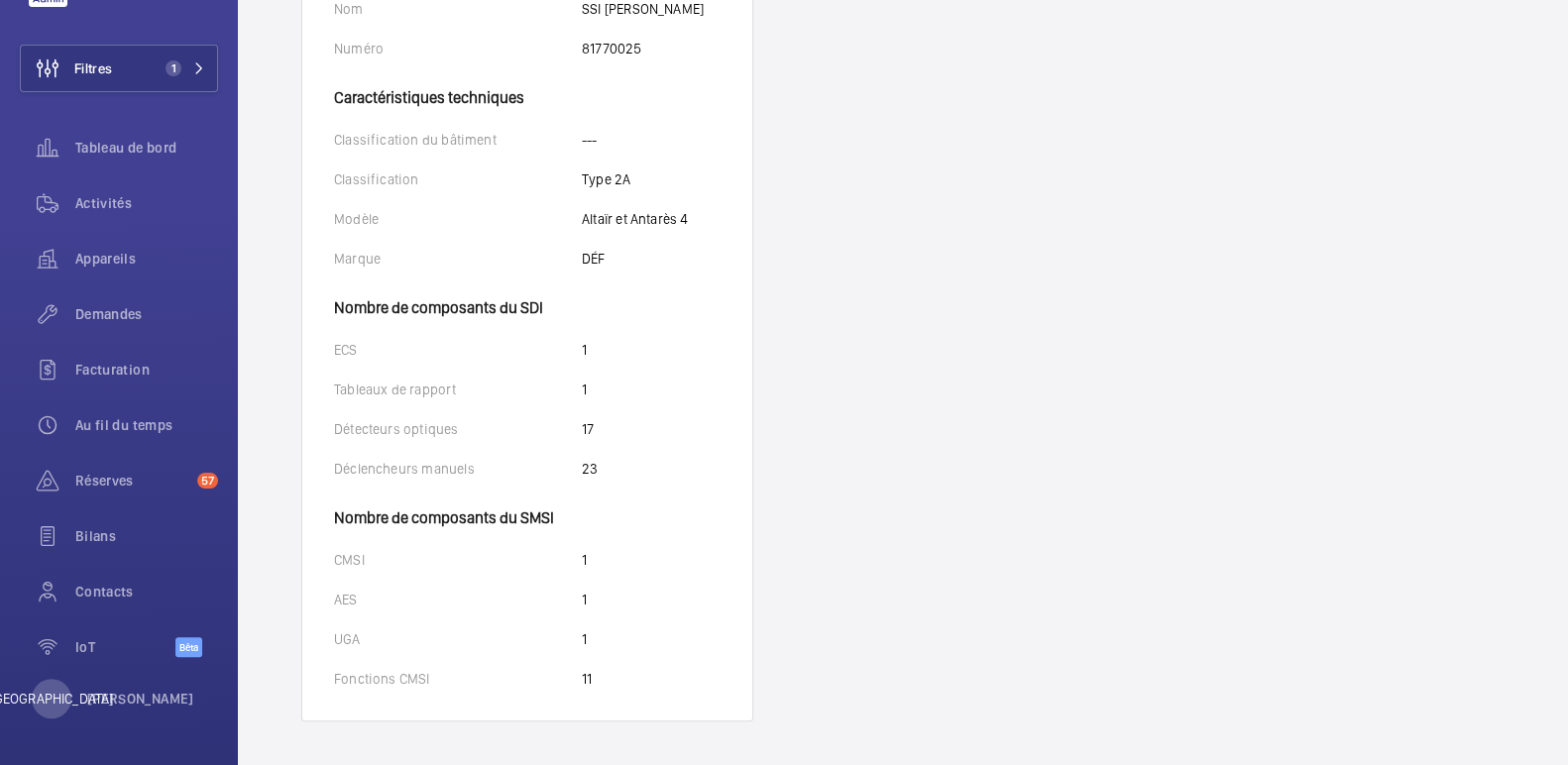
scroll to position [502, 0]
click at [94, 190] on div "Activités" at bounding box center [119, 204] width 198 height 48
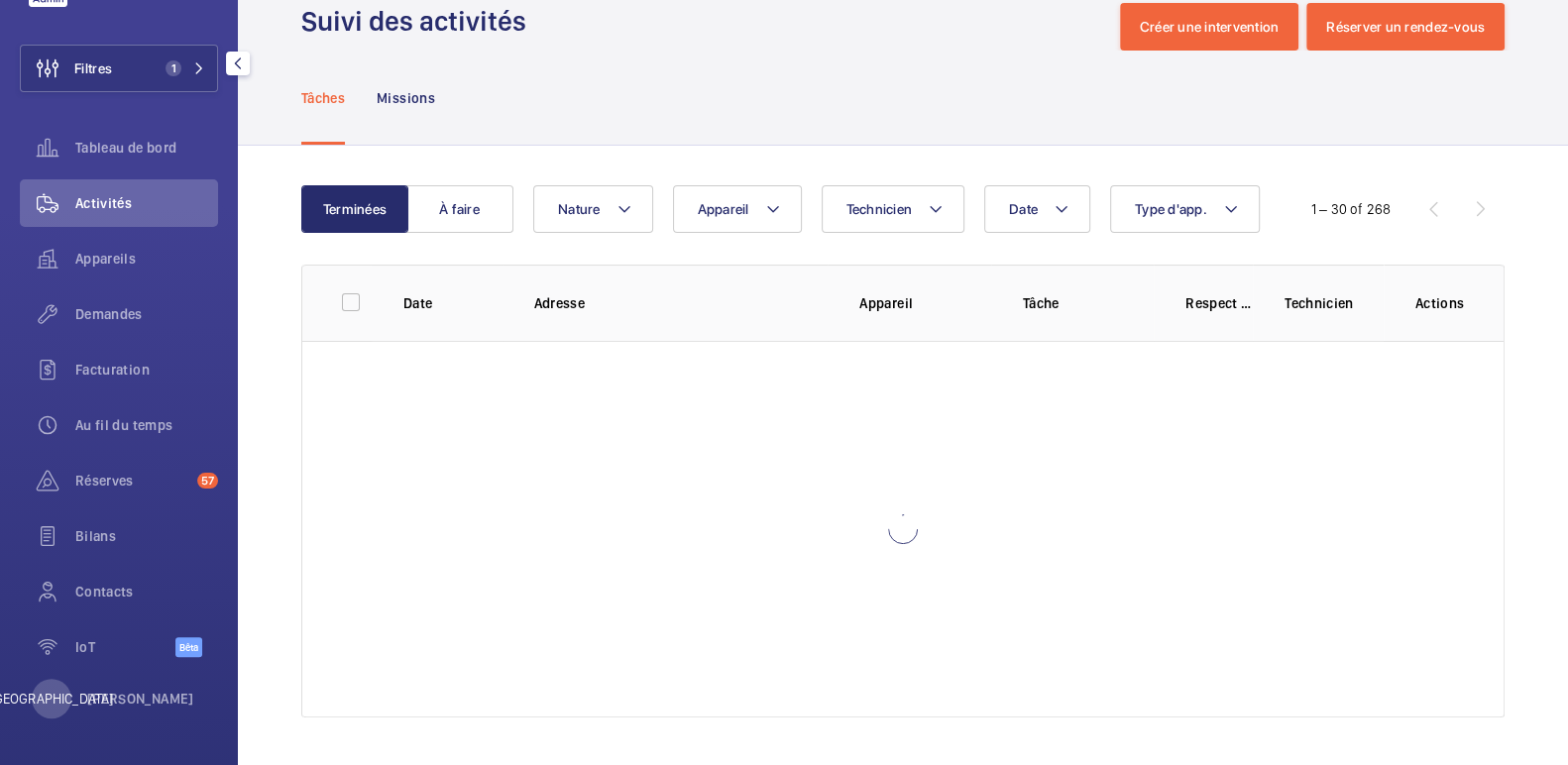
scroll to position [44, 0]
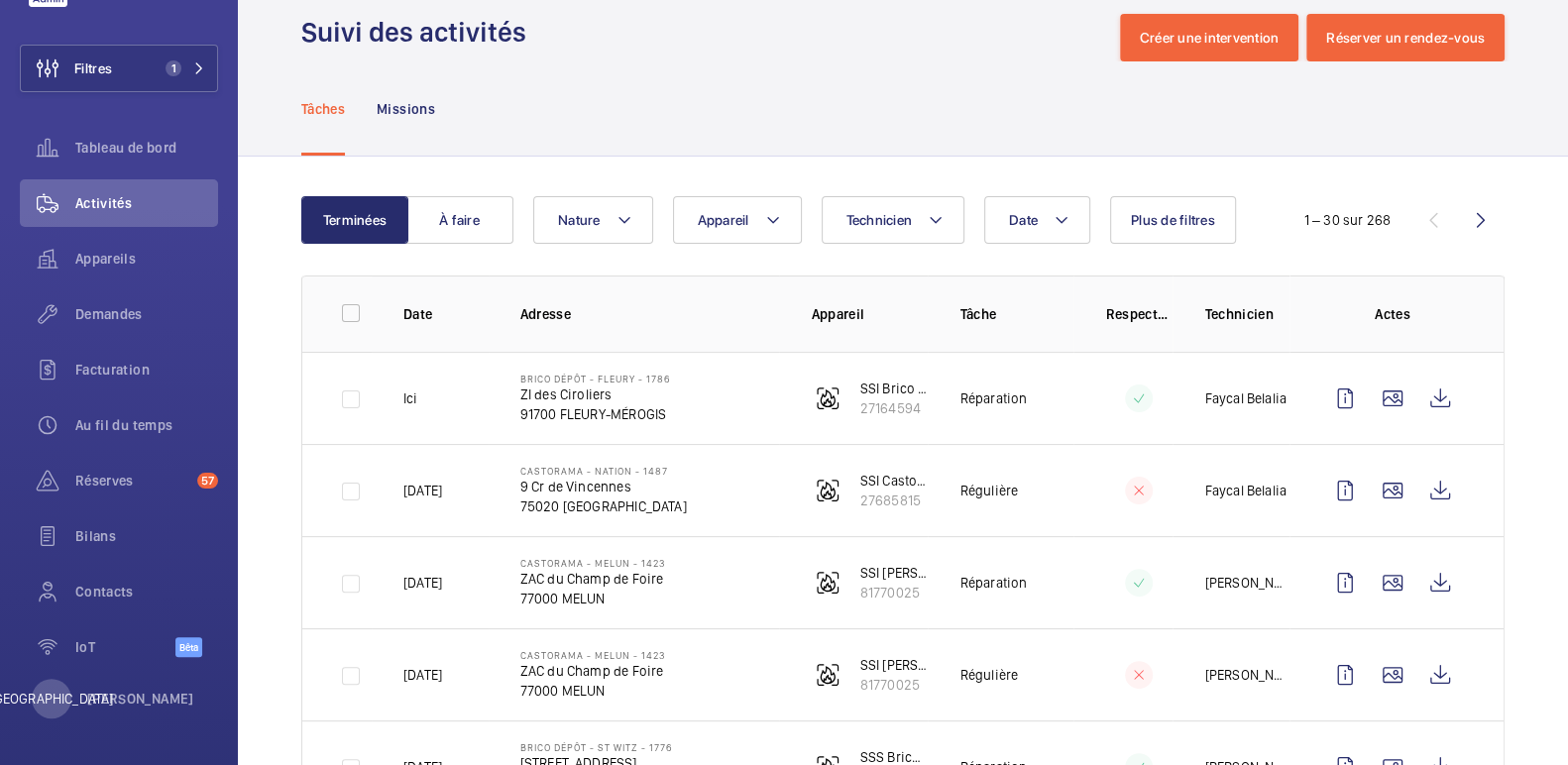
scroll to position [123, 0]
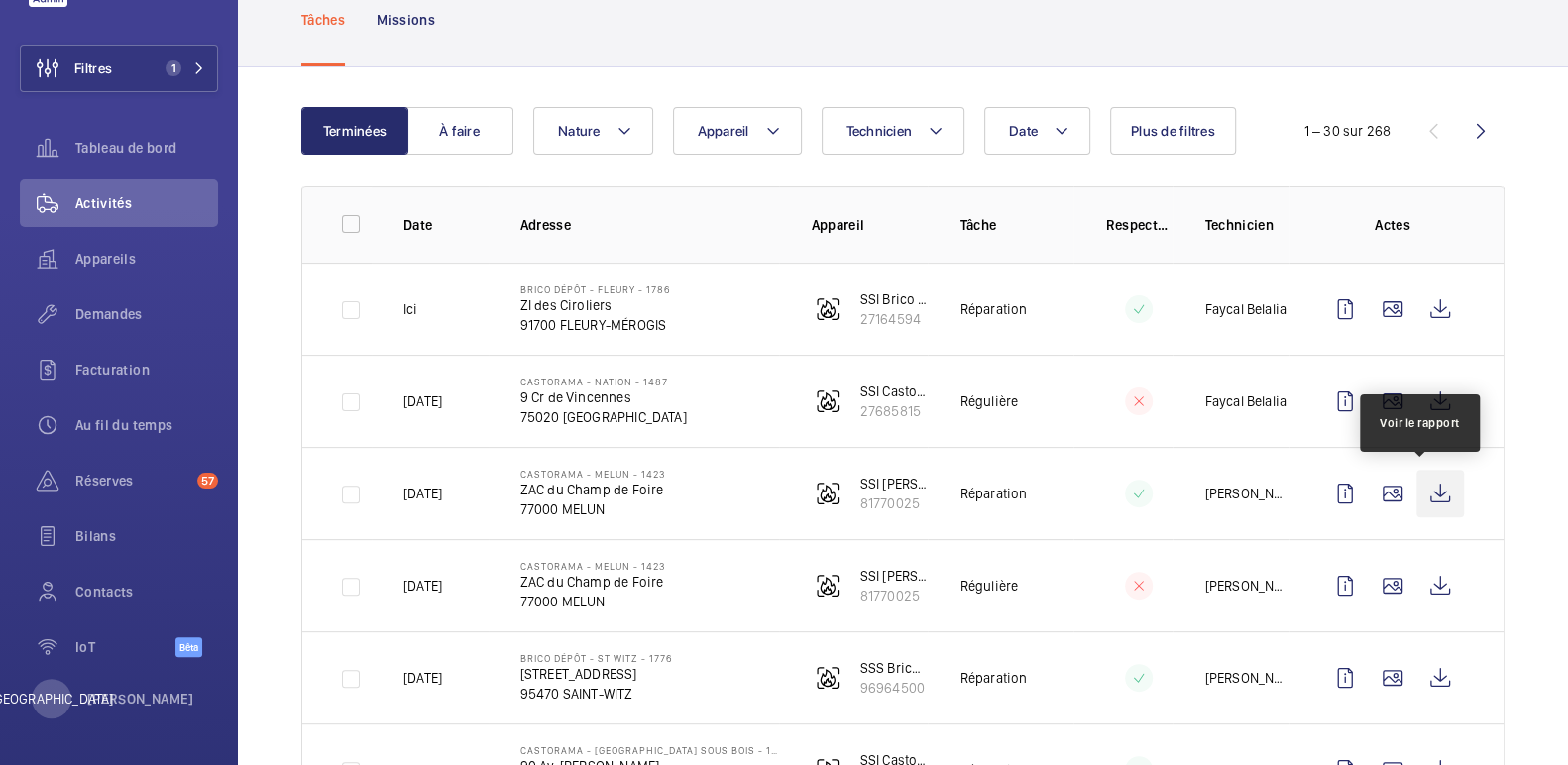
click at [1417, 487] on wm-front-icon-button at bounding box center [1440, 493] width 48 height 48
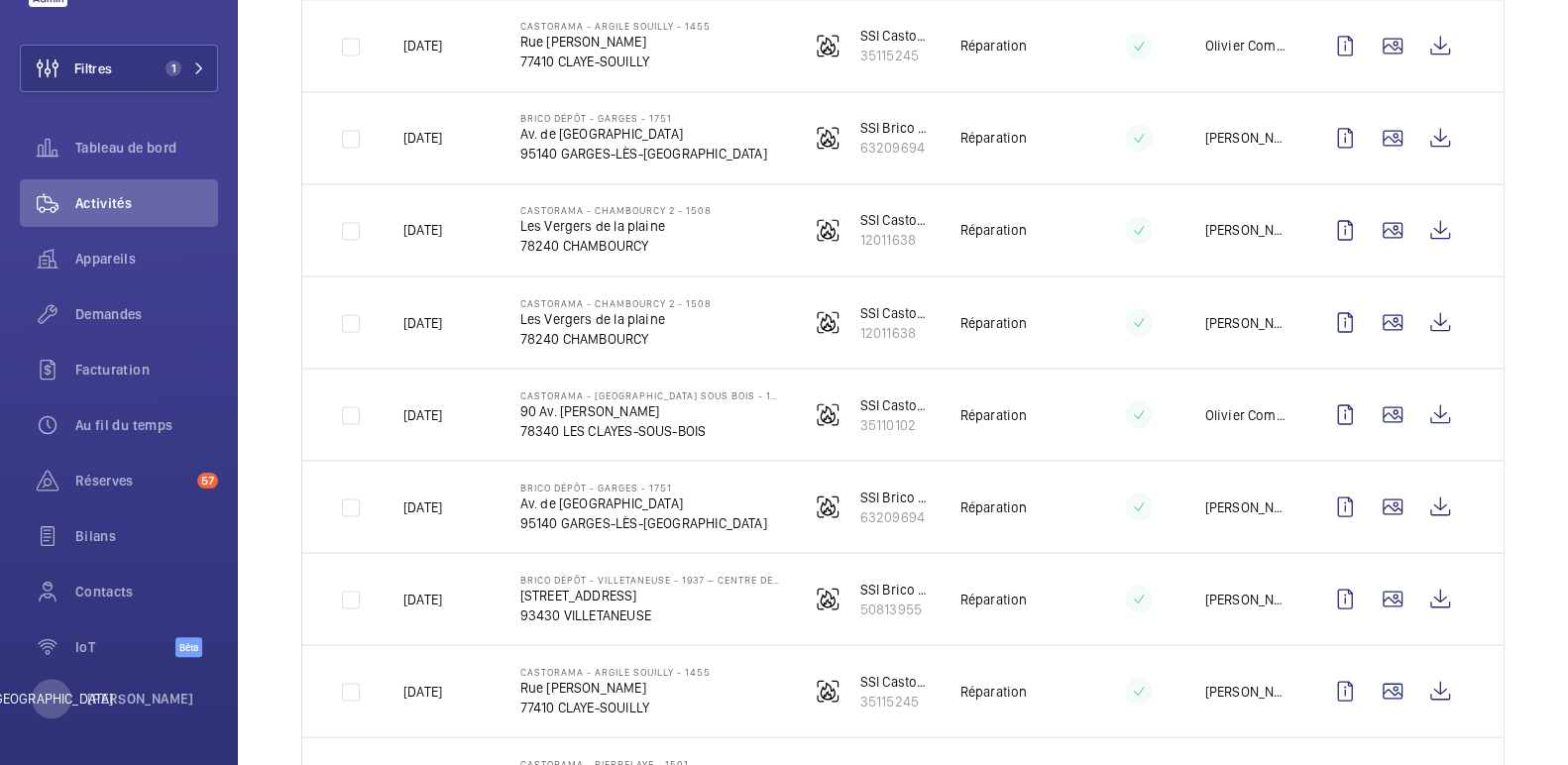
scroll to position [2105, 0]
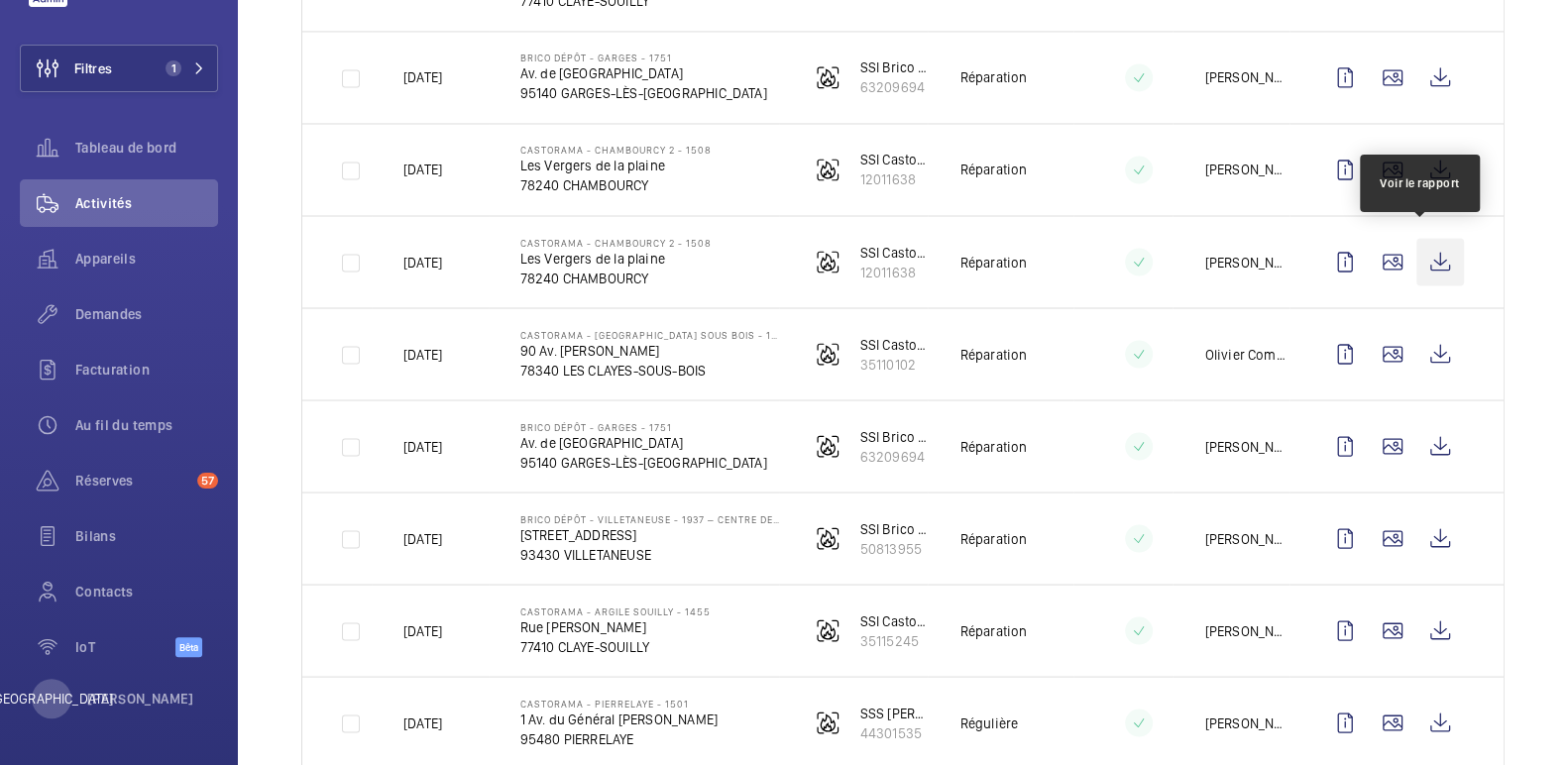
click at [1432, 248] on wm-front-icon-button at bounding box center [1440, 262] width 48 height 48
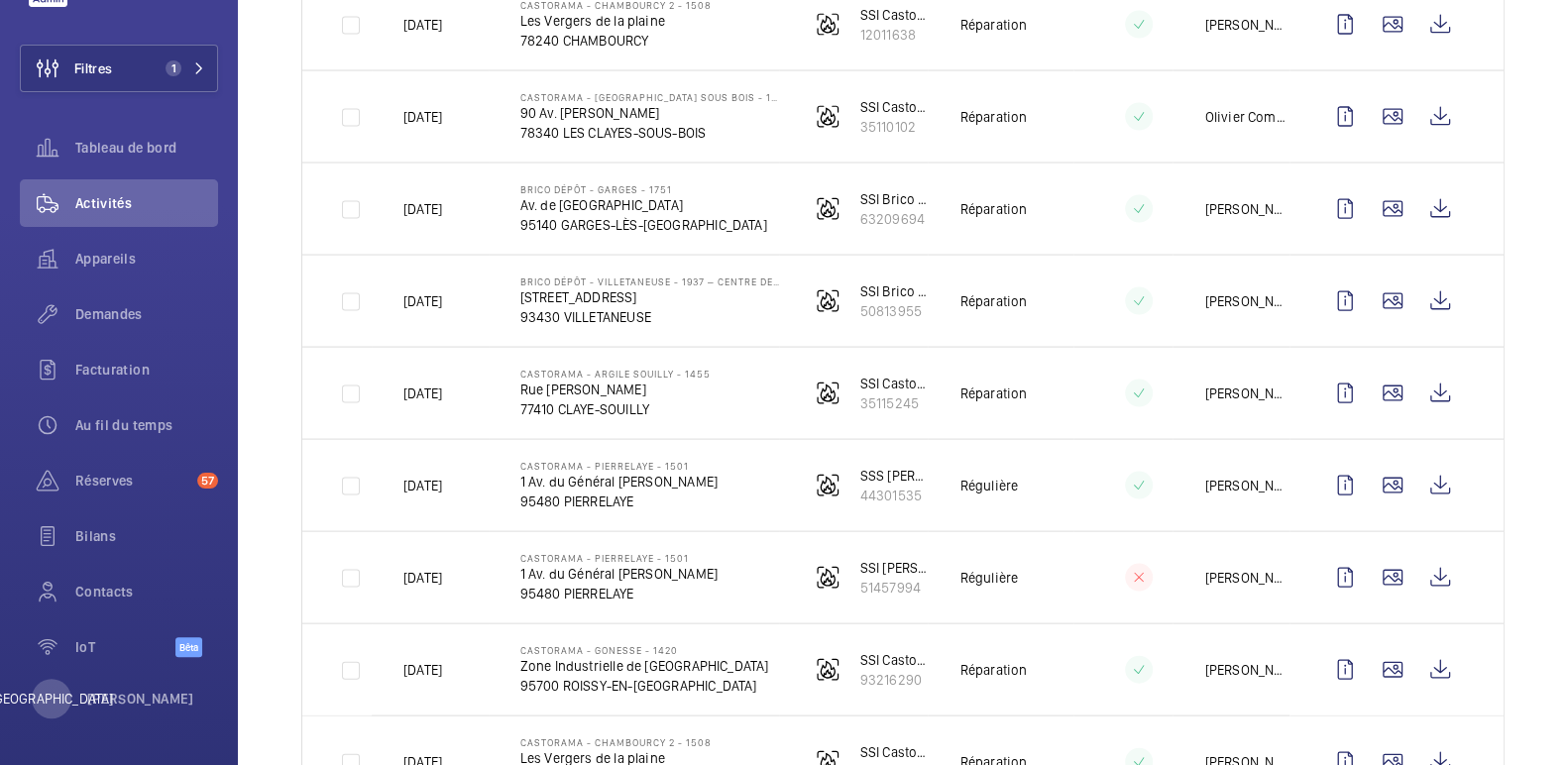
scroll to position [2353, 0]
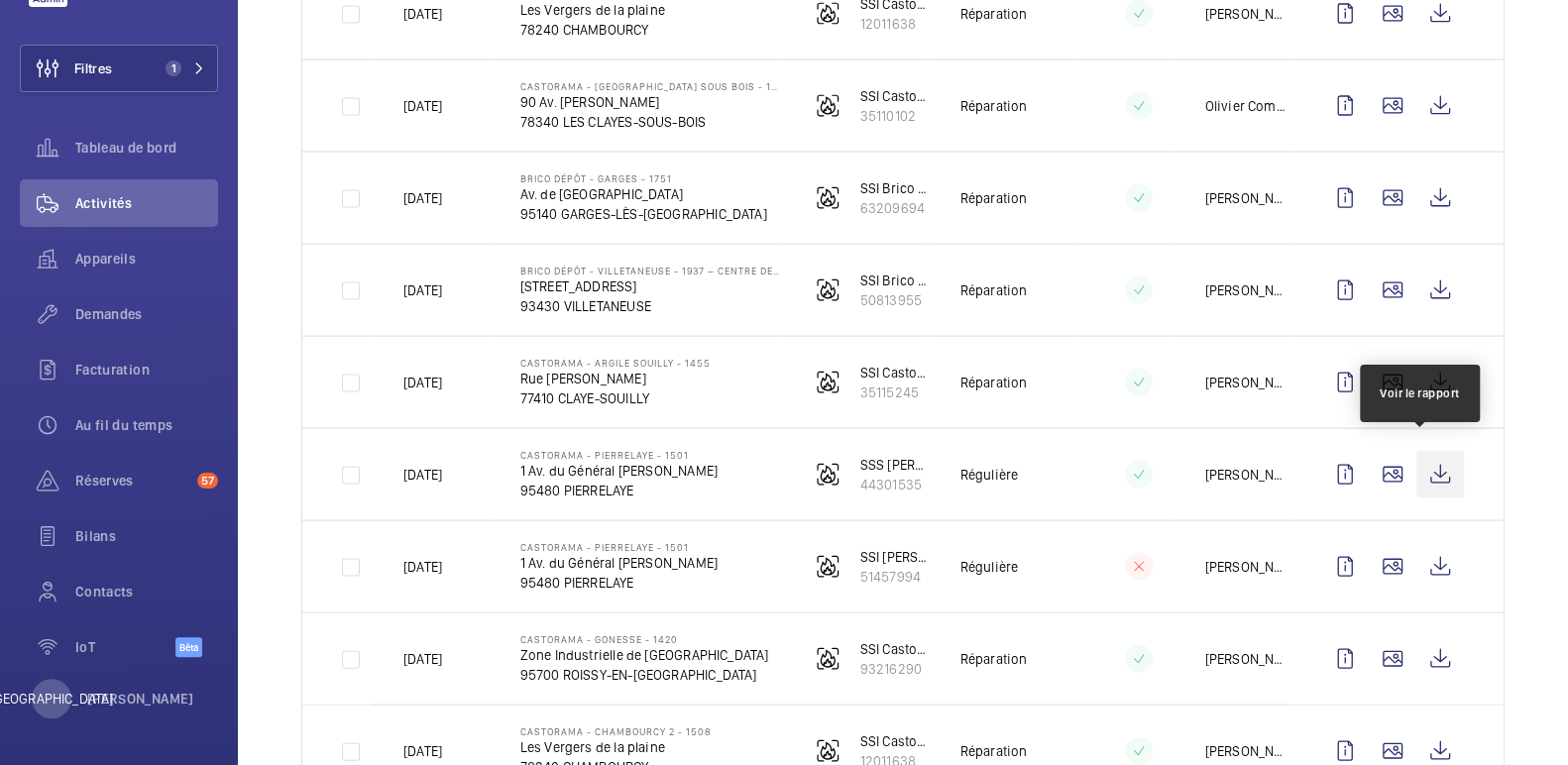
click at [1423, 452] on wm-front-icon-button at bounding box center [1440, 474] width 48 height 48
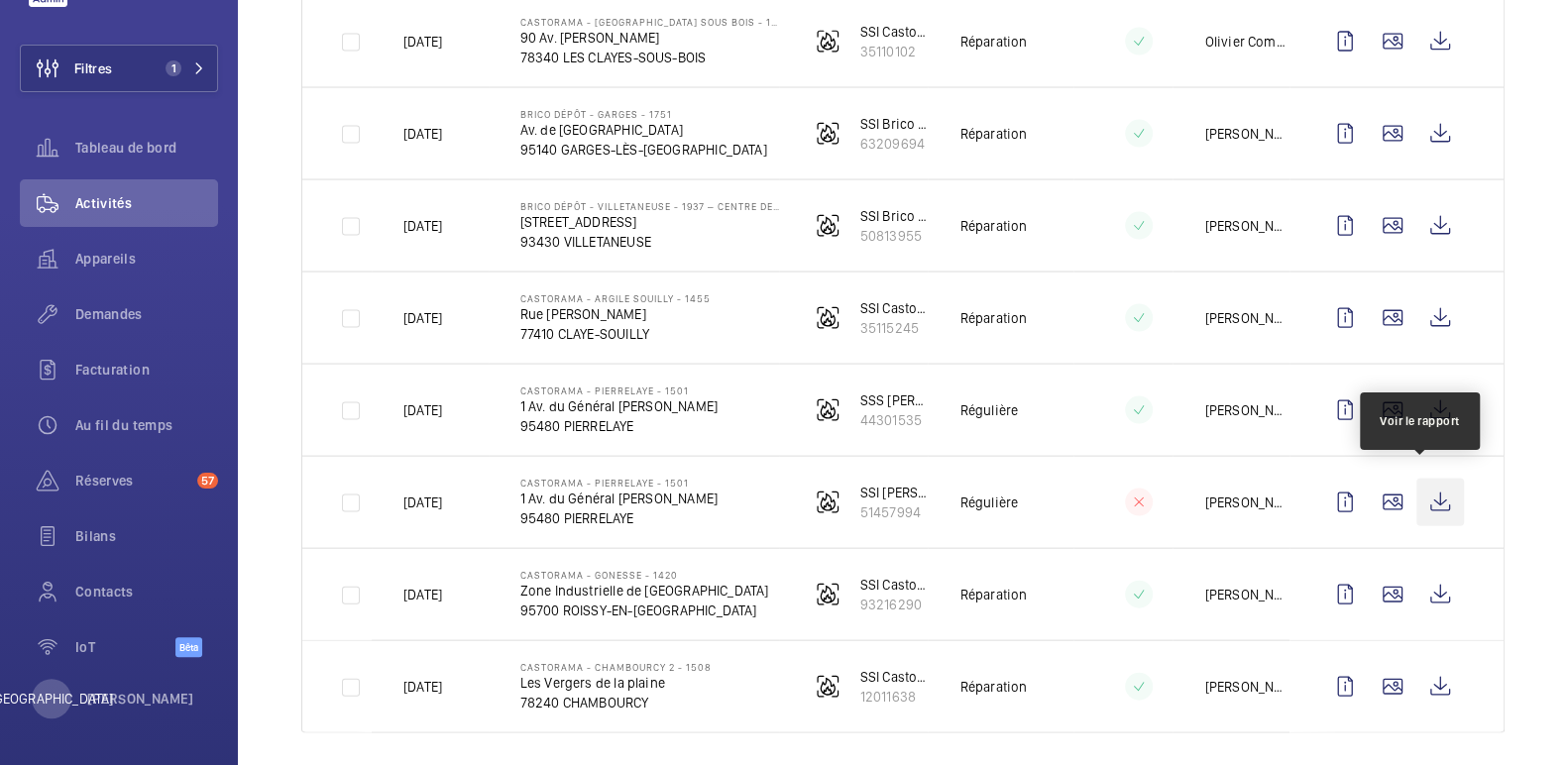
click at [1425, 495] on wm-front-icon-button at bounding box center [1440, 502] width 48 height 48
click at [1428, 487] on wm-front-icon-button at bounding box center [1440, 502] width 48 height 48
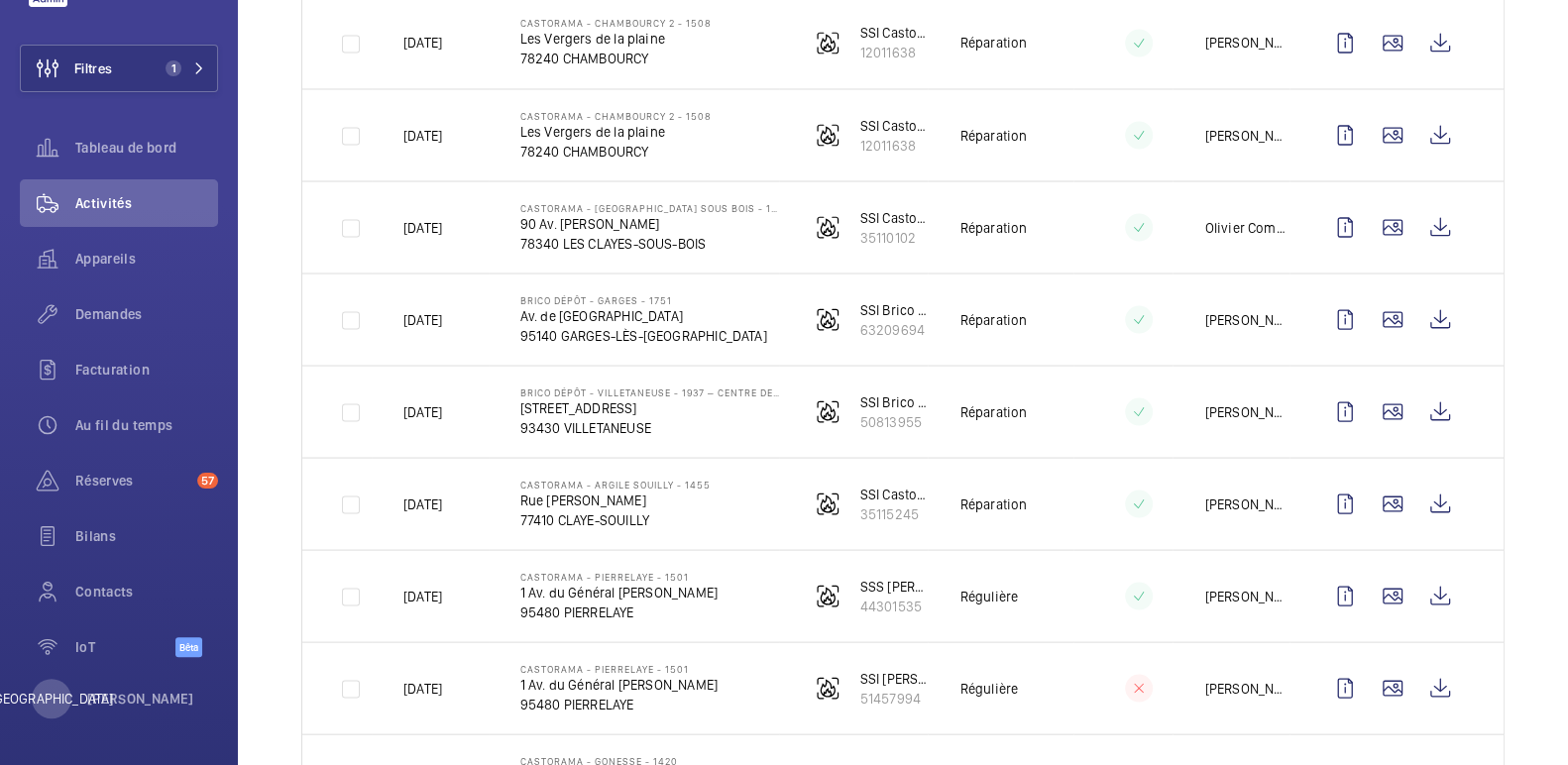
scroll to position [1798, 0]
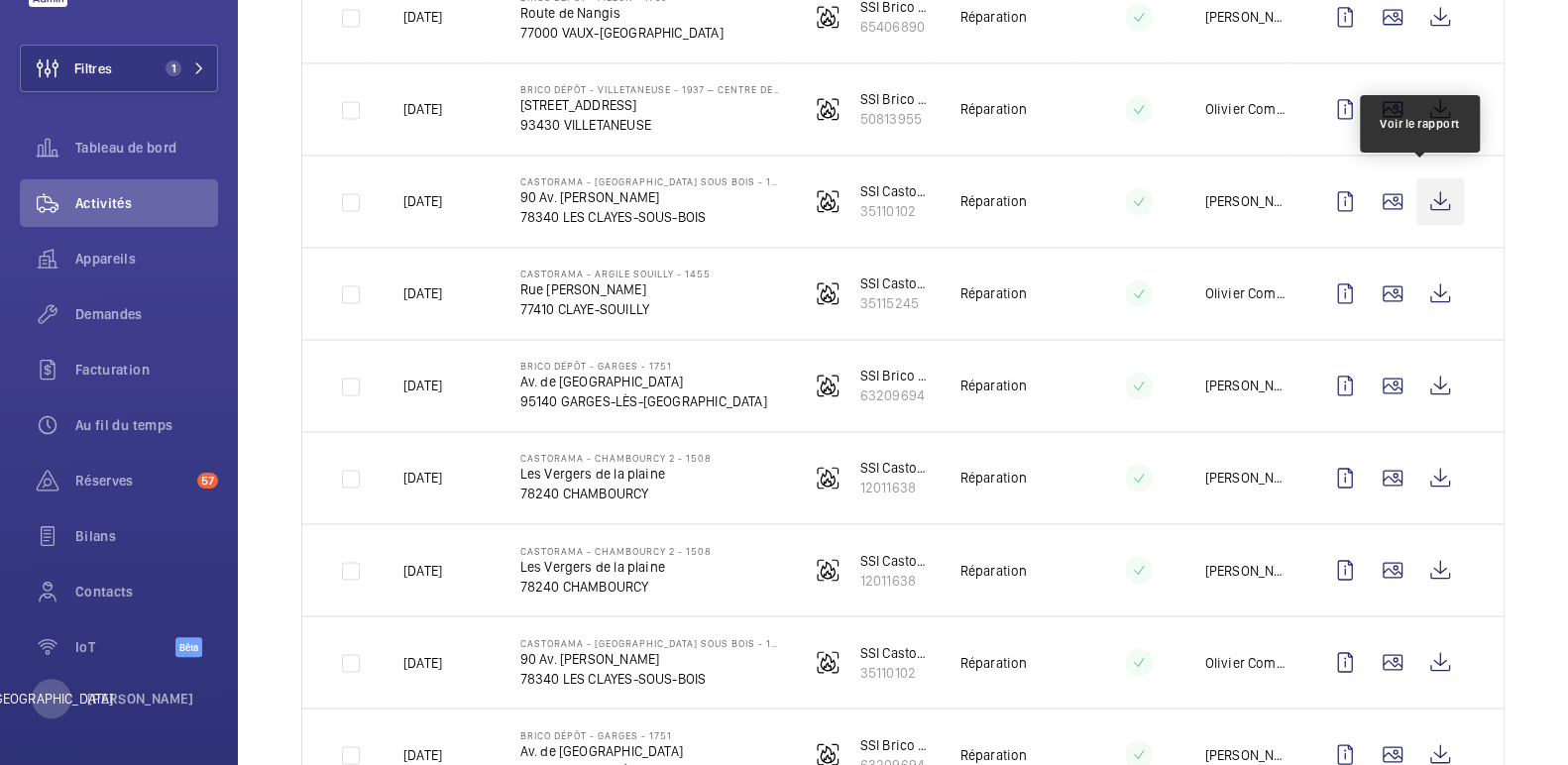
click at [1422, 186] on wm-front-icon-button at bounding box center [1440, 202] width 48 height 48
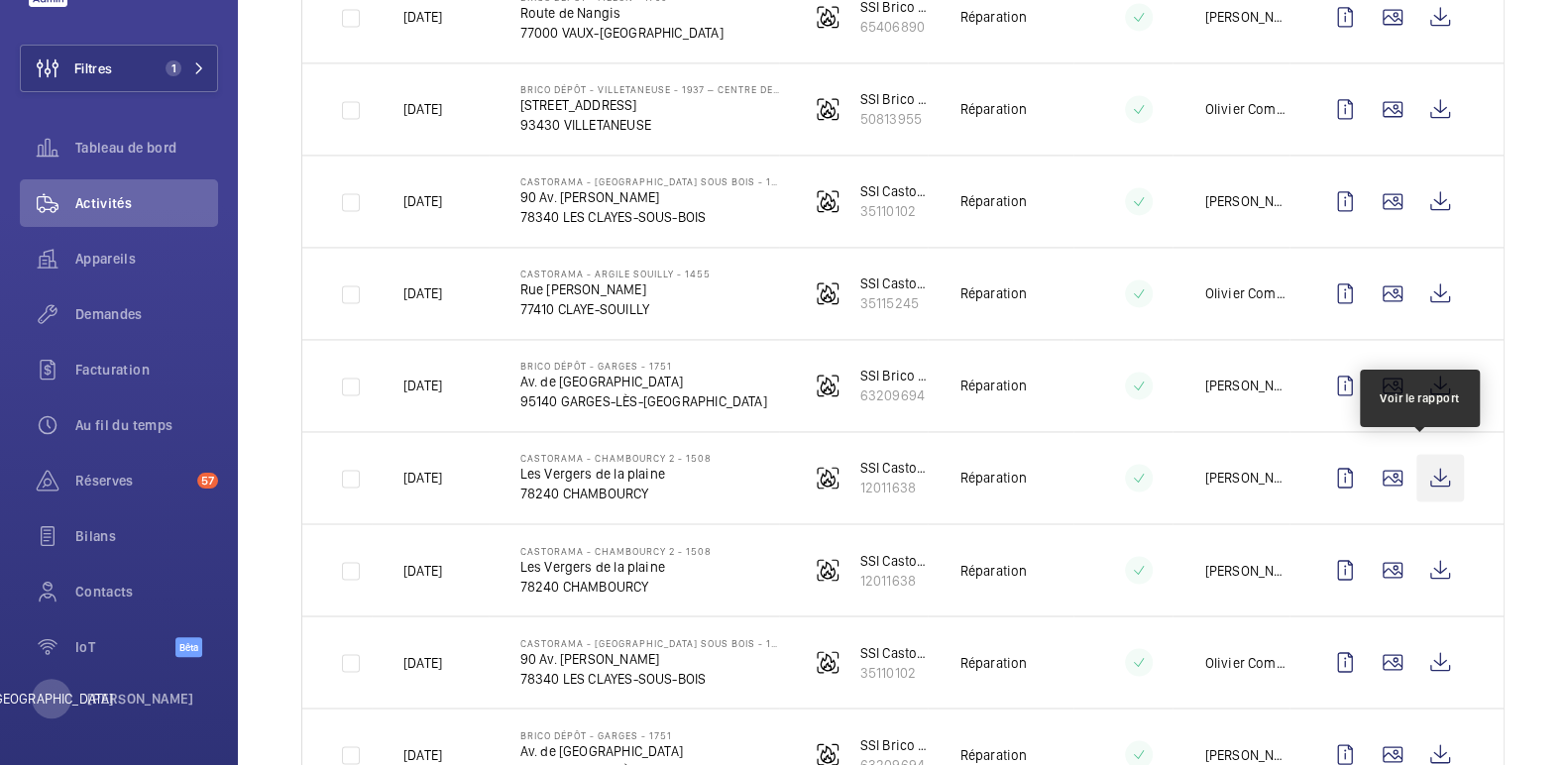
click at [1417, 472] on wm-front-icon-button at bounding box center [1440, 477] width 48 height 48
